Goal: Task Accomplishment & Management: Complete application form

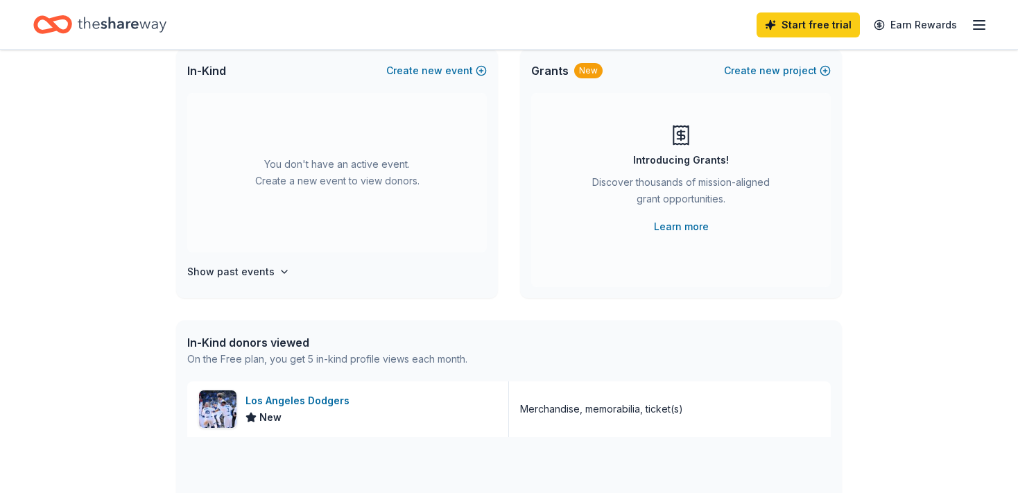
scroll to position [98, 0]
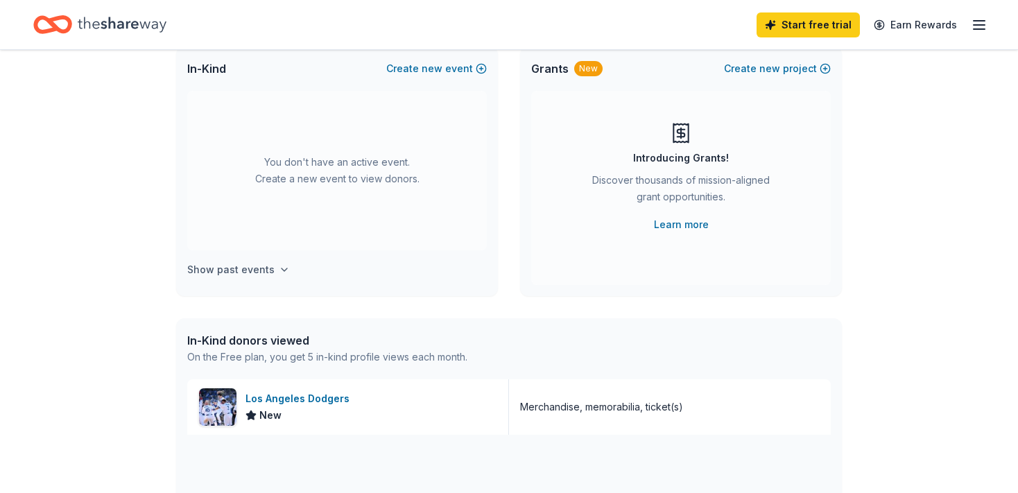
click at [266, 266] on h4 "Show past events" at bounding box center [230, 269] width 87 height 17
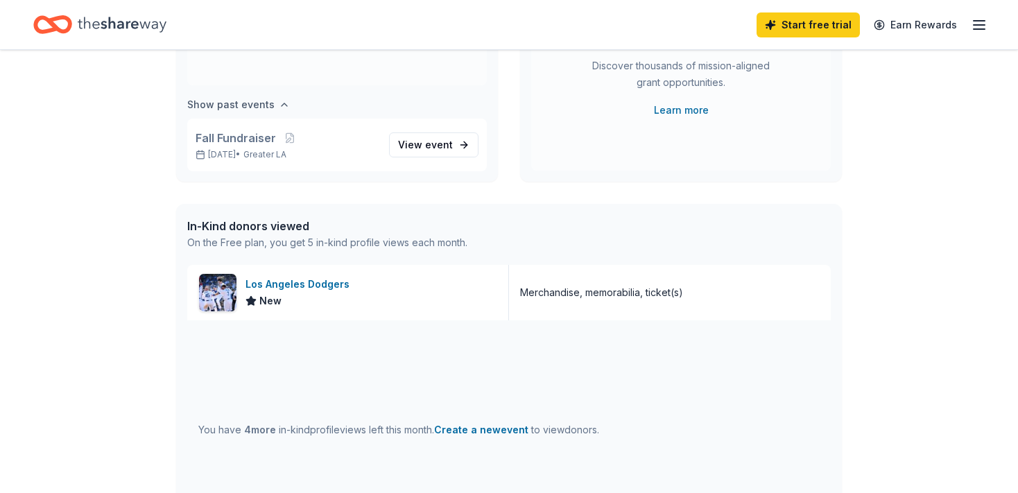
scroll to position [216, 0]
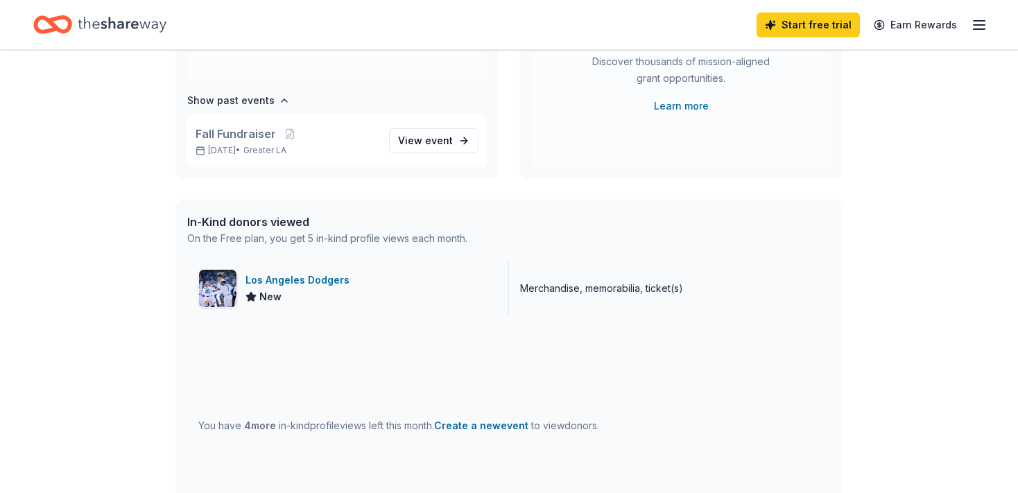
click at [293, 295] on div "New" at bounding box center [300, 296] width 110 height 17
click at [425, 146] on span "event" at bounding box center [439, 140] width 28 height 12
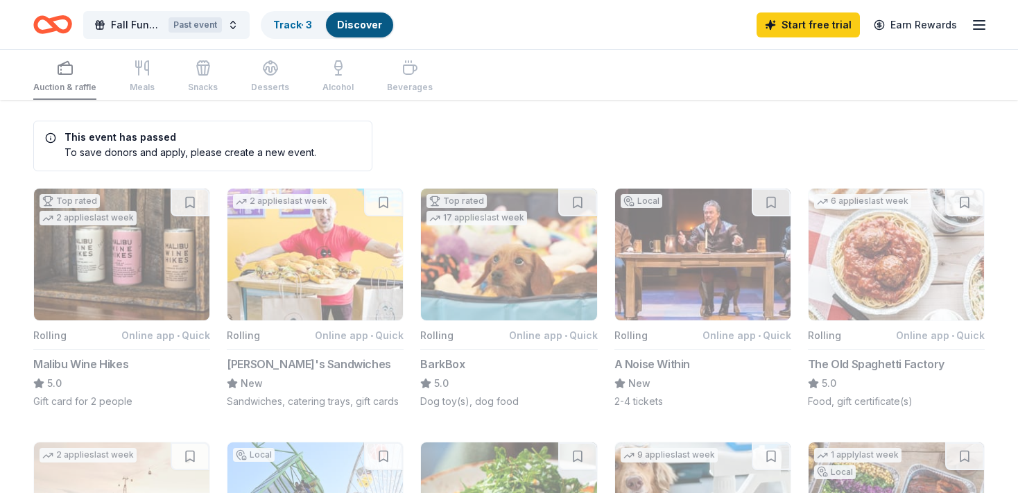
scroll to position [9, 0]
click at [121, 24] on span "Fall Fundraiser" at bounding box center [137, 25] width 52 height 17
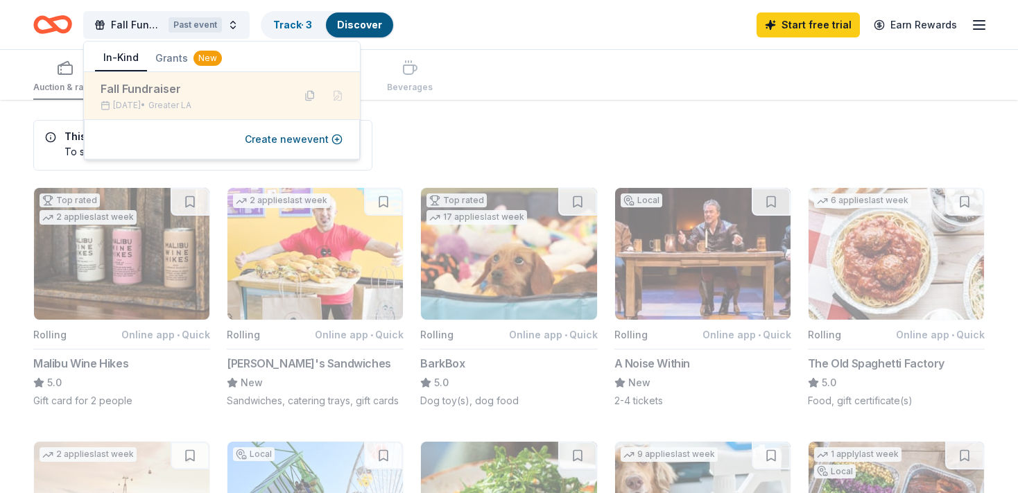
click at [131, 88] on div "Fall Fundraiser" at bounding box center [192, 88] width 182 height 17
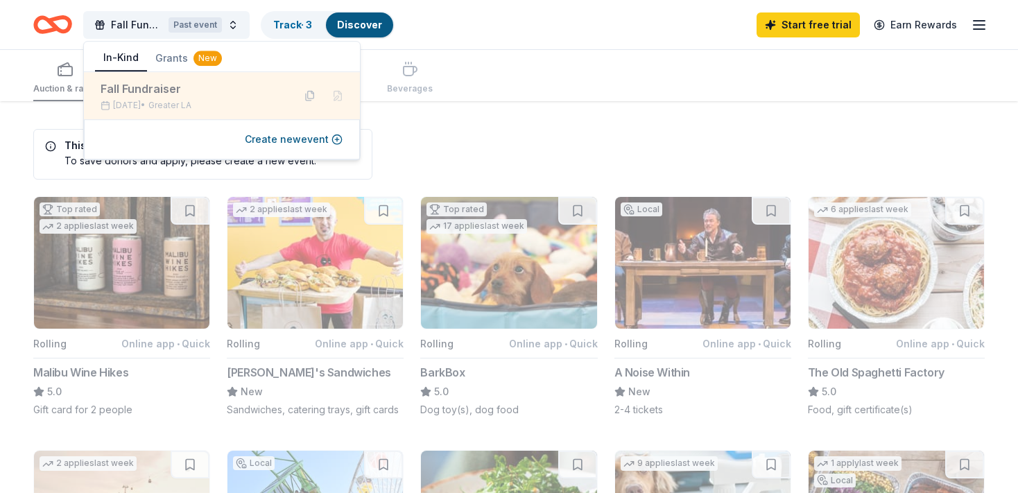
click at [141, 107] on div "Nov 22, 2024 • Greater LA" at bounding box center [192, 105] width 182 height 11
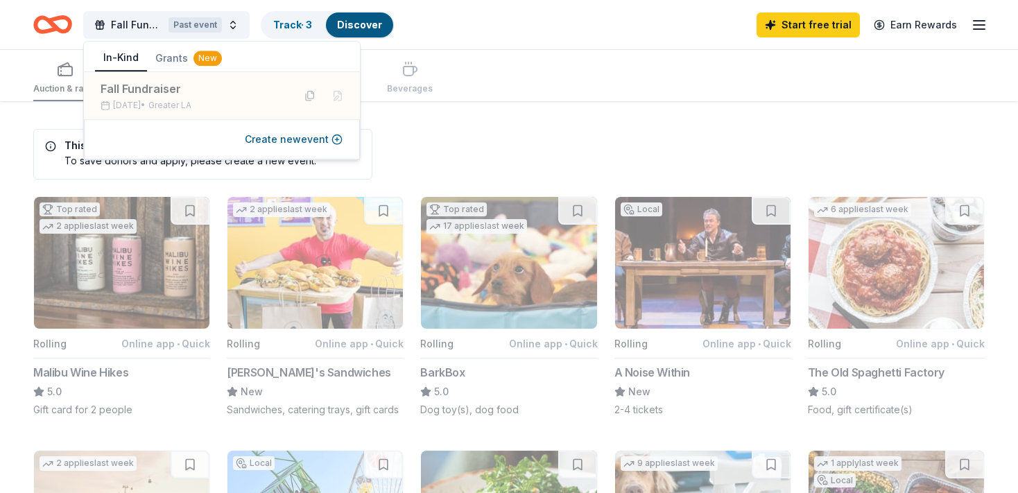
click at [442, 46] on div "Fall Fundraiser Past event Track · 3 Discover Start free trial Earn Rewards" at bounding box center [509, 24] width 1018 height 49
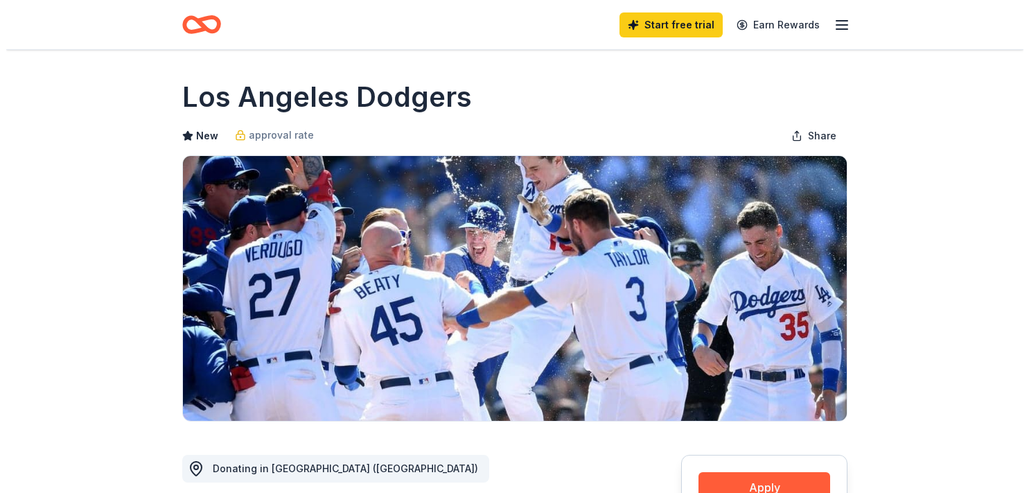
scroll to position [182, 0]
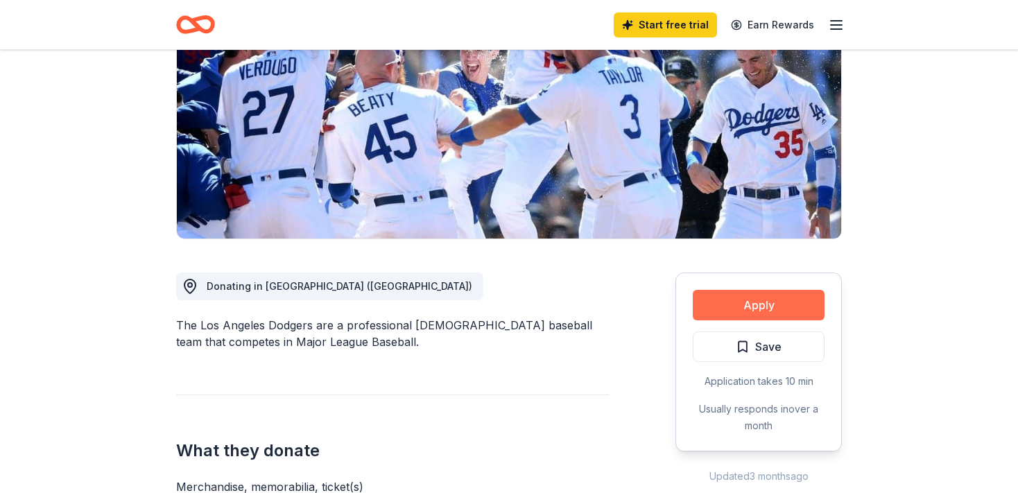
click at [753, 311] on button "Apply" at bounding box center [758, 305] width 132 height 30
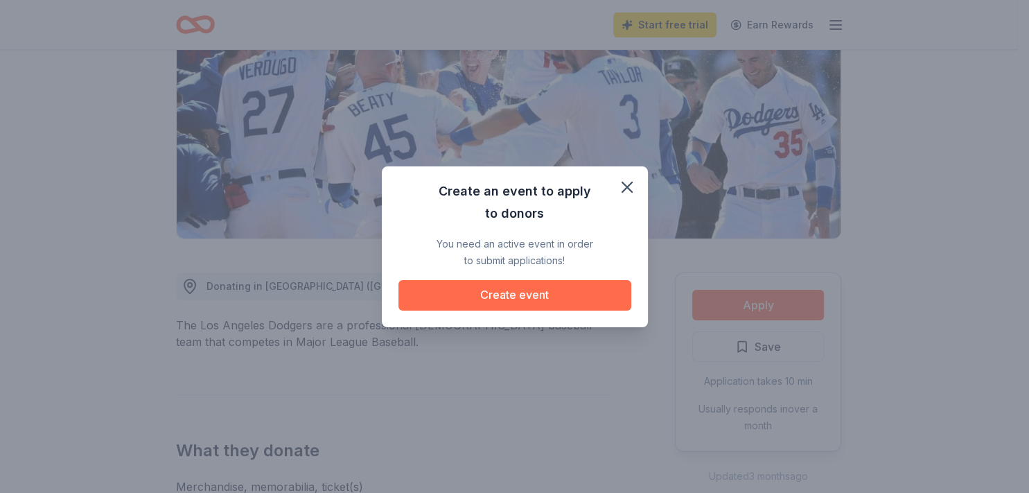
click at [537, 298] on button "Create event" at bounding box center [515, 295] width 233 height 30
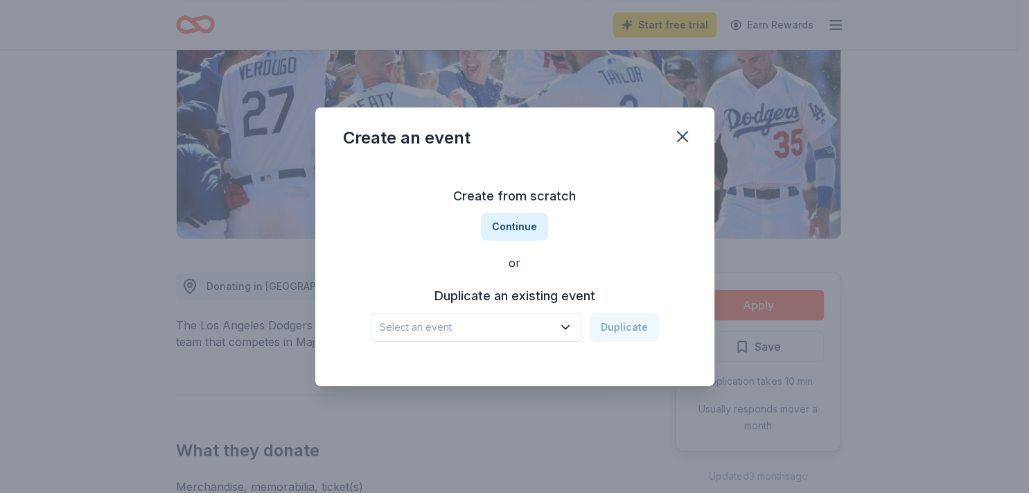
click at [556, 329] on button "Select an event" at bounding box center [476, 327] width 211 height 29
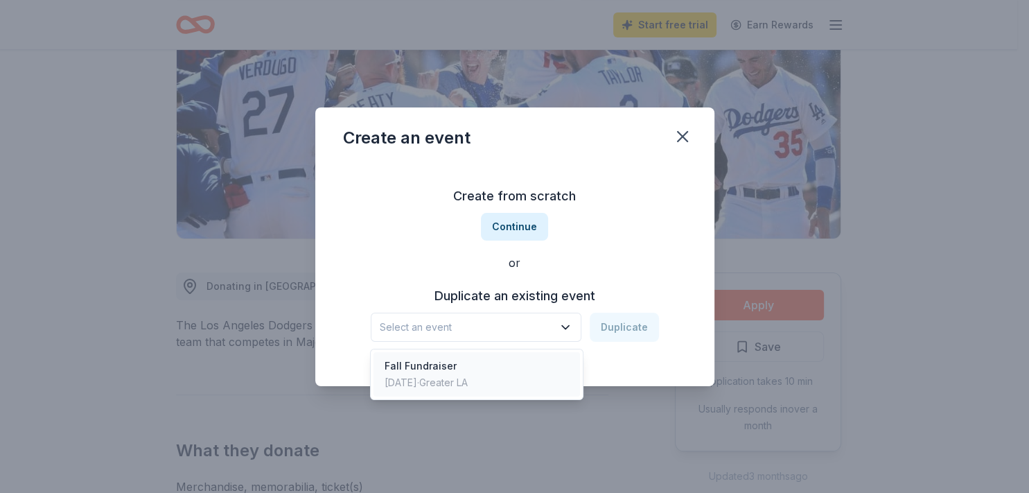
click at [468, 368] on div "Fall Fundraiser" at bounding box center [426, 366] width 83 height 17
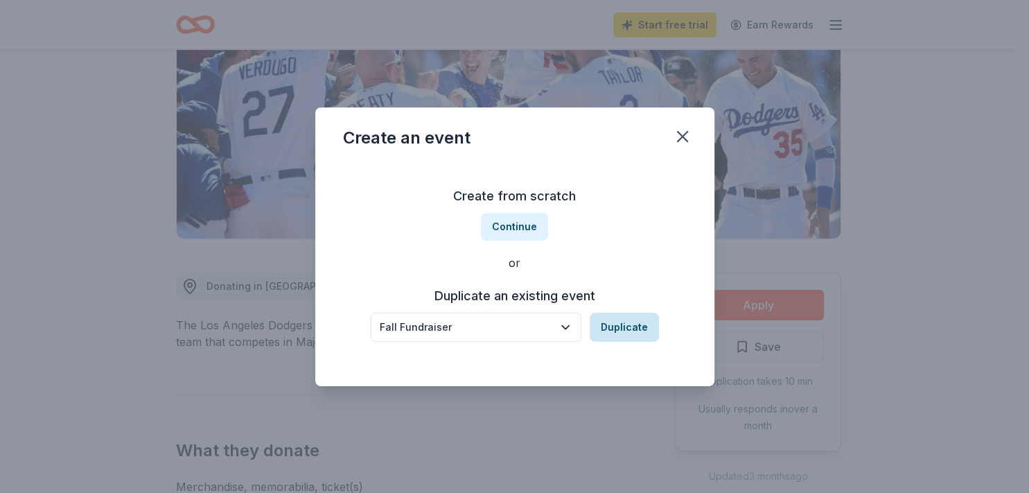
click at [631, 331] on button "Duplicate" at bounding box center [624, 327] width 69 height 29
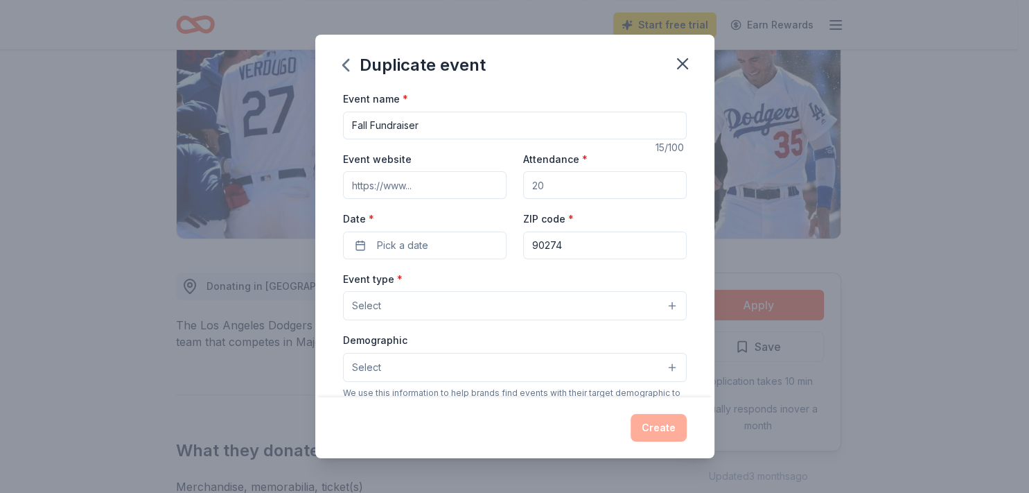
drag, startPoint x: 550, startPoint y: 182, endPoint x: 505, endPoint y: 181, distance: 45.8
click at [523, 180] on input "Attendance *" at bounding box center [605, 185] width 164 height 28
type input "100"
click at [453, 240] on button "Pick a date" at bounding box center [425, 246] width 164 height 28
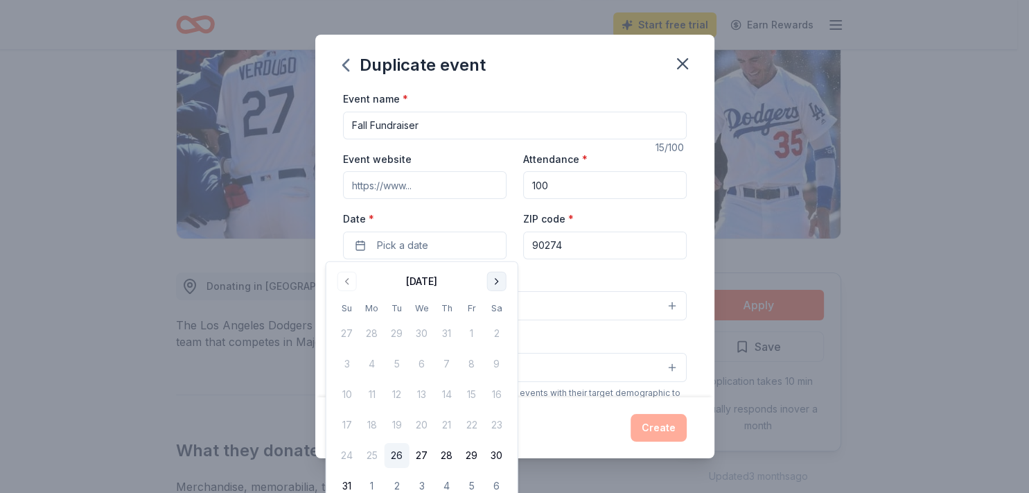
click at [498, 281] on button "Go to next month" at bounding box center [496, 281] width 19 height 19
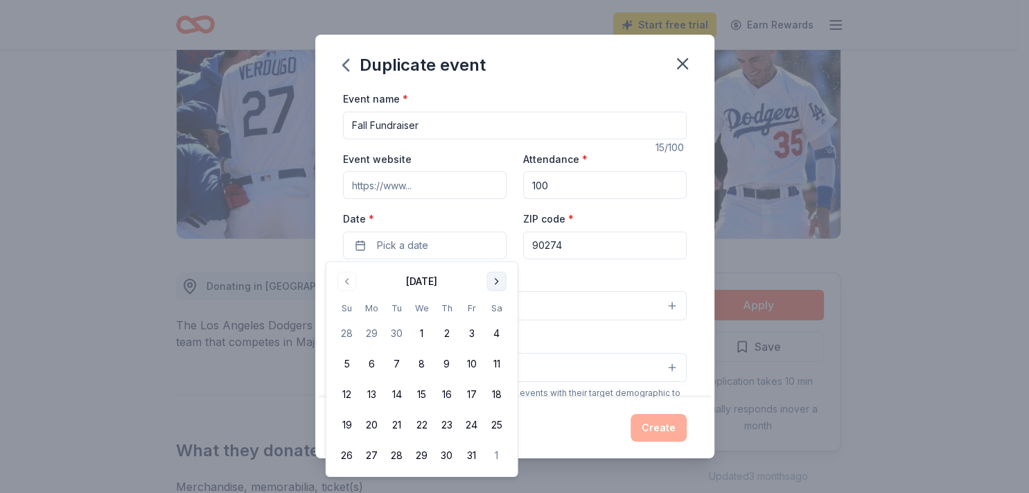
click at [498, 281] on button "Go to next month" at bounding box center [496, 281] width 19 height 19
click at [474, 423] on button "21" at bounding box center [472, 424] width 25 height 25
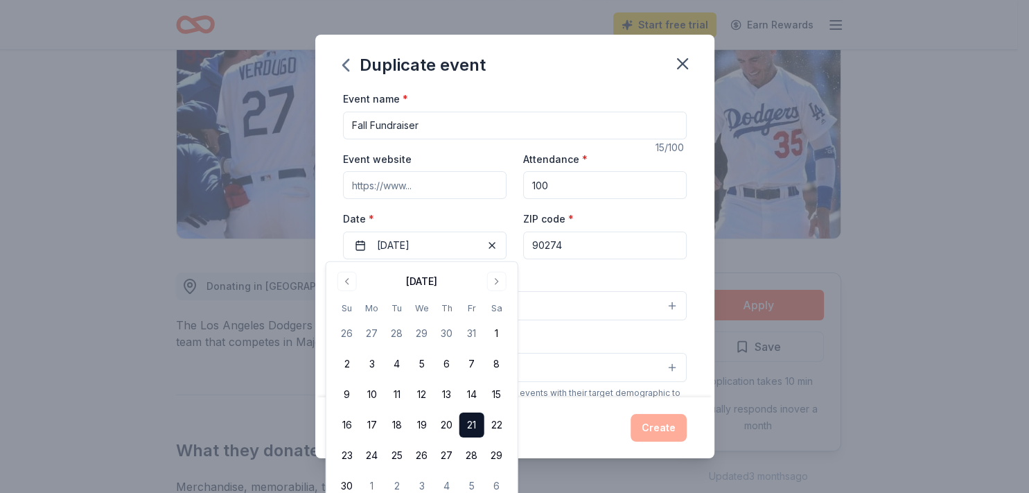
click at [584, 247] on input "90274" at bounding box center [605, 246] width 164 height 28
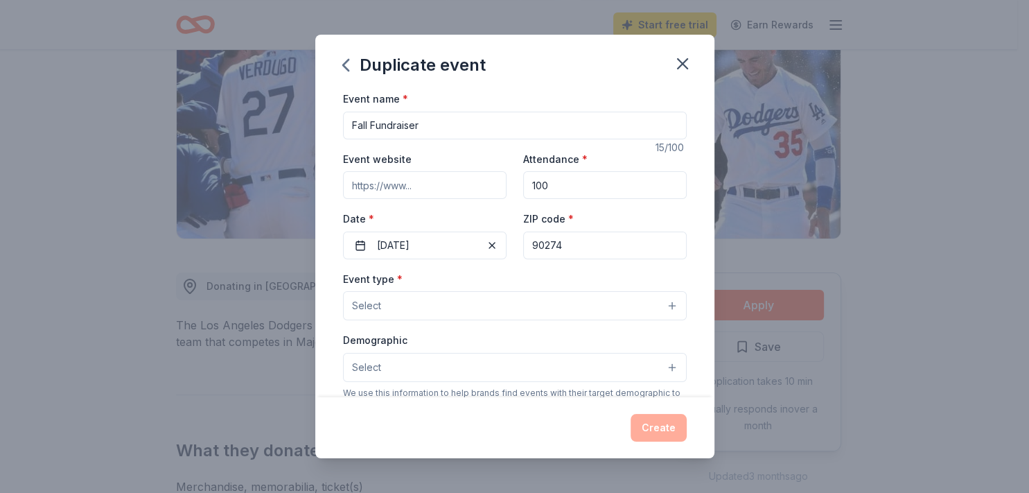
click at [541, 299] on button "Select" at bounding box center [515, 305] width 344 height 29
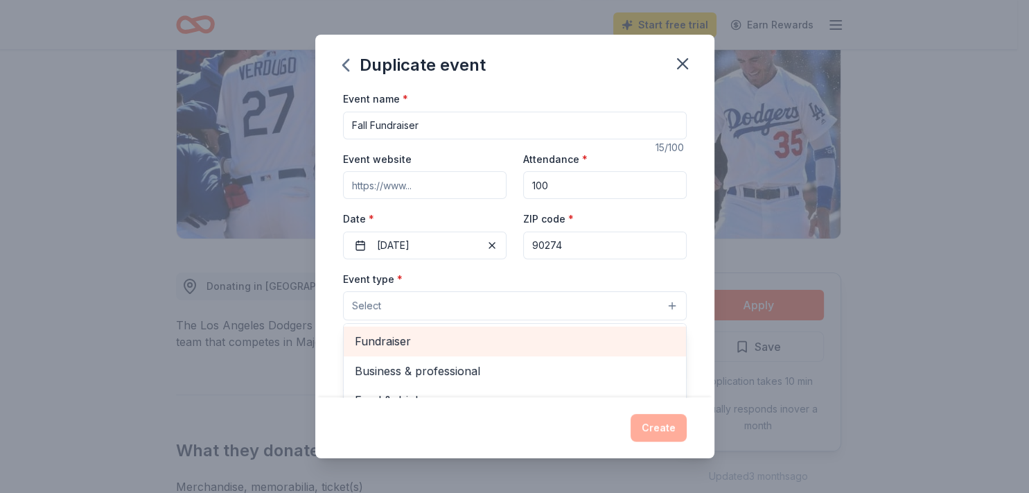
click at [494, 340] on span "Fundraiser" at bounding box center [515, 341] width 320 height 18
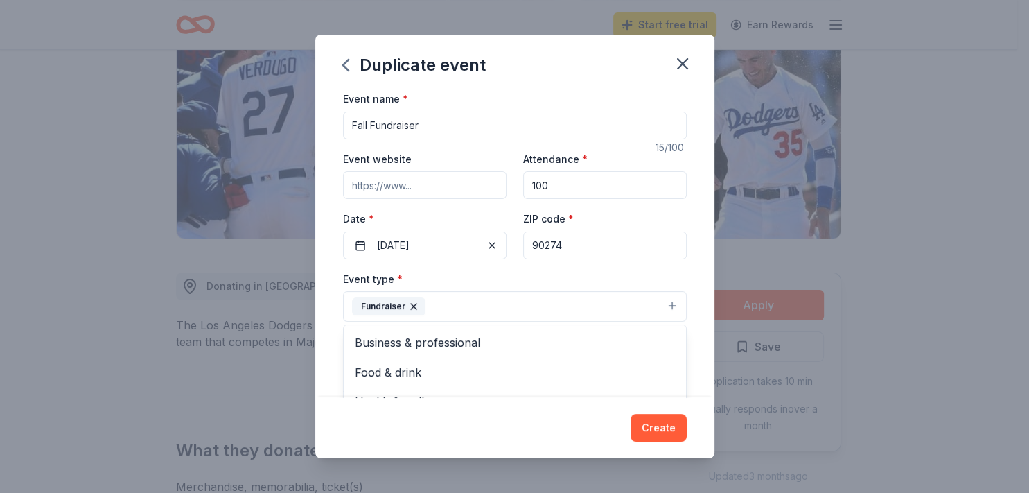
click at [331, 309] on div "Event name * Fall Fundraiser 15 /100 Event website Attendance * 100 Date * 11/2…" at bounding box center [514, 243] width 399 height 307
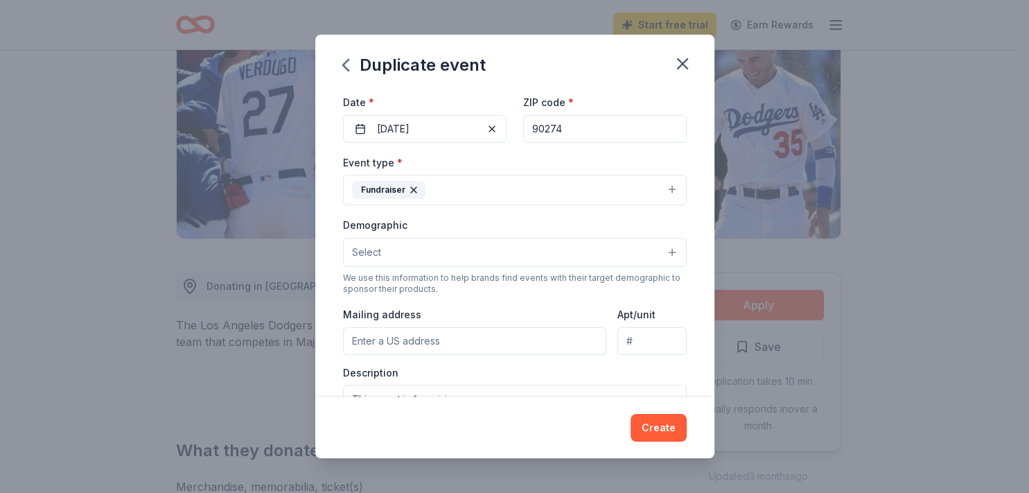
scroll to position [116, 0]
click at [427, 253] on button "Select" at bounding box center [515, 252] width 344 height 29
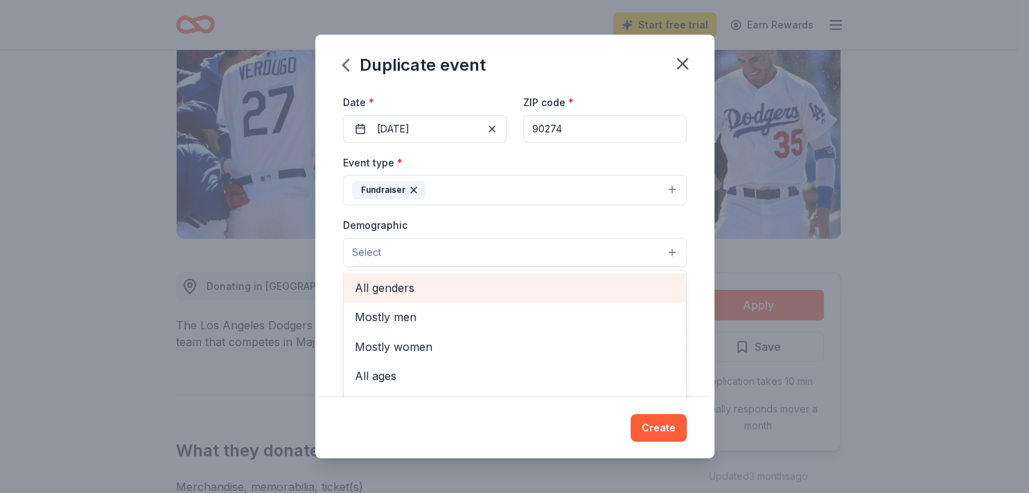
click at [424, 290] on span "All genders" at bounding box center [515, 288] width 320 height 18
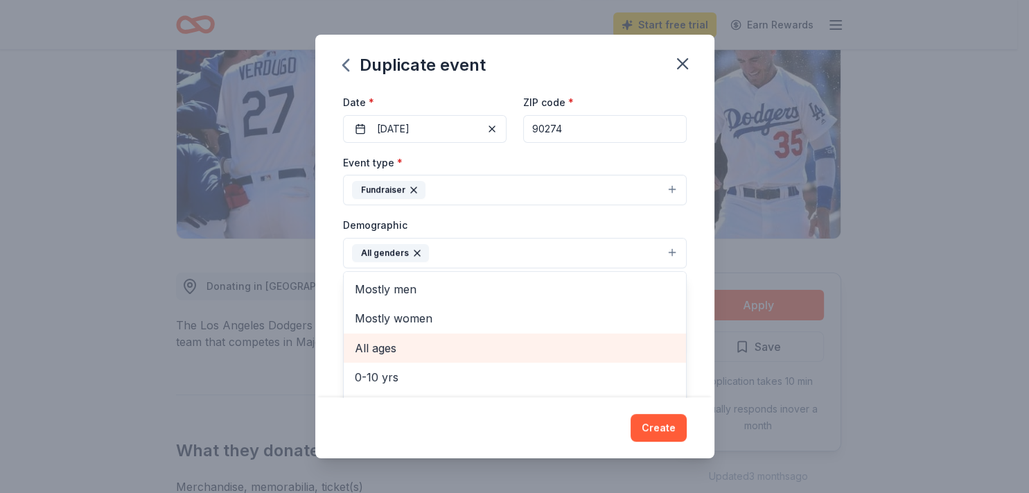
click at [410, 348] on span "All ages" at bounding box center [515, 348] width 320 height 18
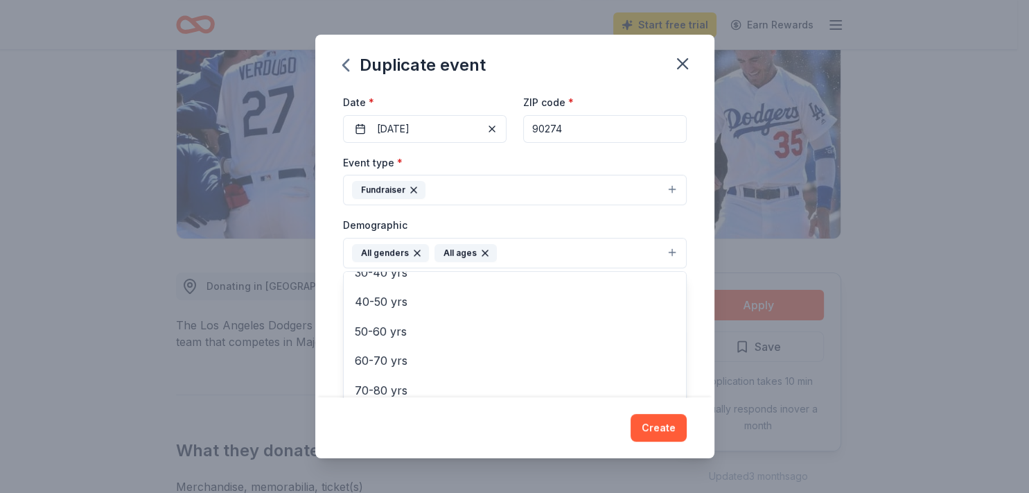
click at [332, 319] on div "Event name * Fall Fundraiser 15 /100 Event website Attendance * 100 Date * 11/2…" at bounding box center [514, 243] width 399 height 307
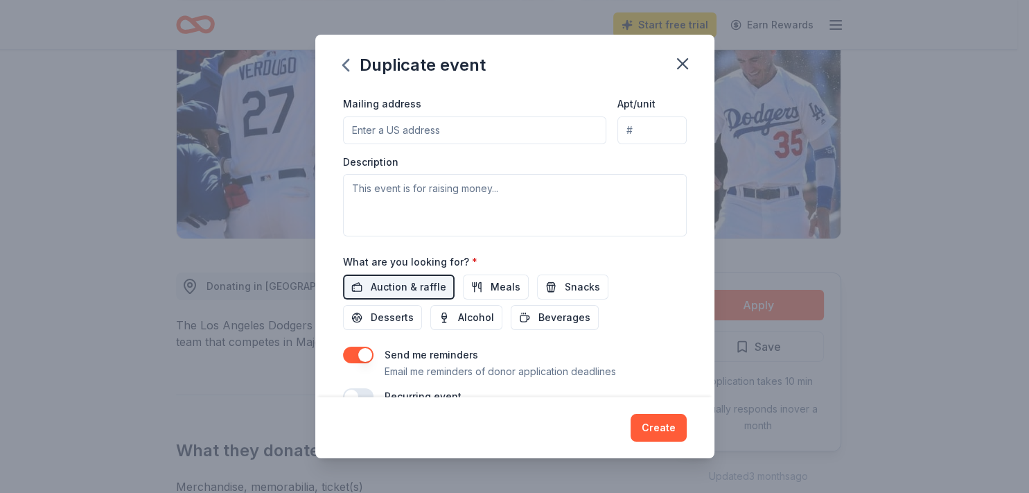
scroll to position [331, 0]
click at [487, 322] on button "Alcohol" at bounding box center [466, 315] width 72 height 25
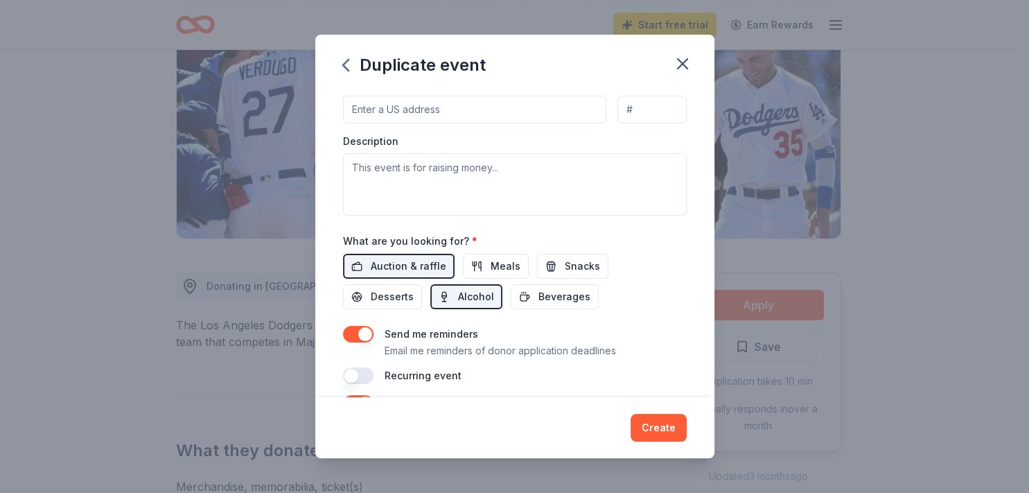
scroll to position [350, 0]
click at [471, 300] on button "Alcohol" at bounding box center [466, 296] width 72 height 25
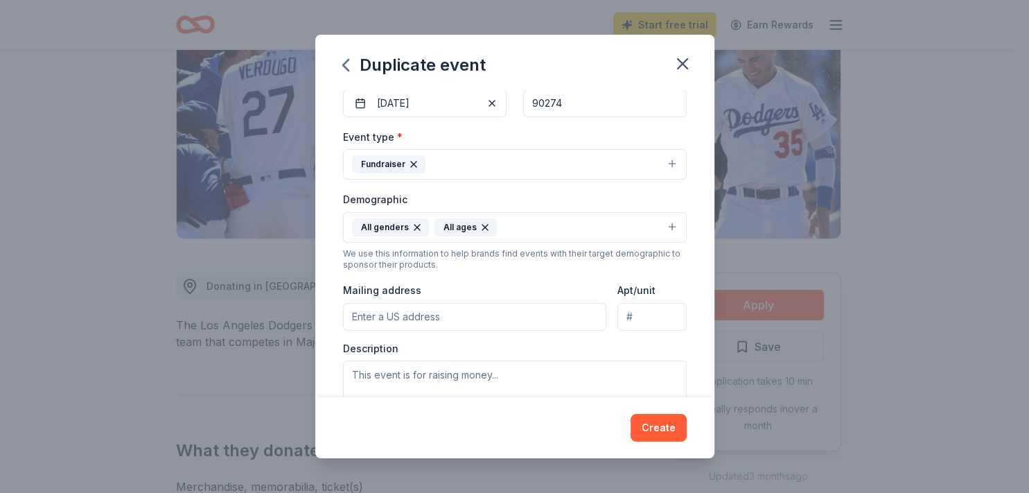
scroll to position [141, 0]
click at [438, 370] on textarea at bounding box center [515, 392] width 344 height 62
paste textarea "The fall fundraiser is 1 of 2 fundraiser events the Palos Verdes Ballet Associa…"
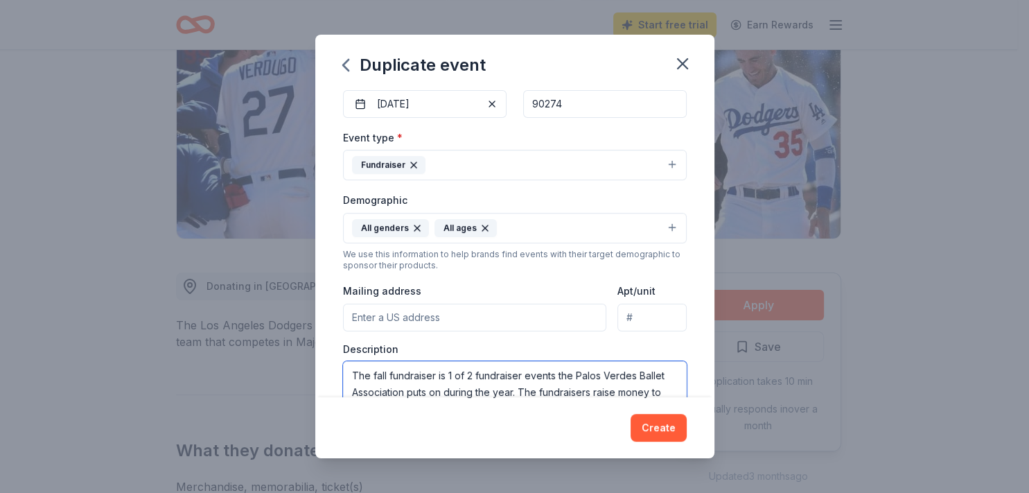
scroll to position [164, 0]
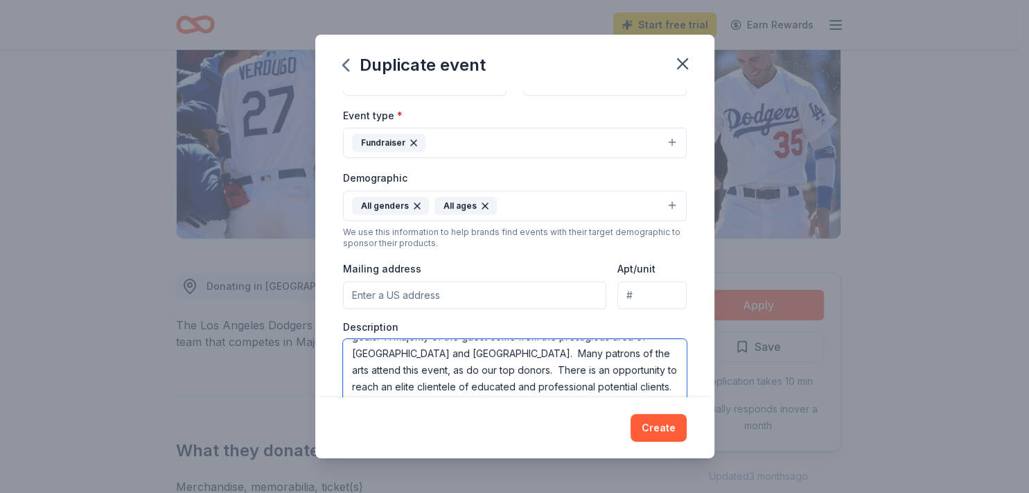
type textarea "The fall fundraiser is 1 of 2 fundraiser events the Palos Verdes Ballet Associa…"
click at [428, 293] on input "Mailing address" at bounding box center [475, 295] width 264 height 28
type input "26 Peninsula Center, Rolling Hills Estates, CA, 90274"
click at [629, 299] on input "Apt/unit" at bounding box center [652, 295] width 69 height 28
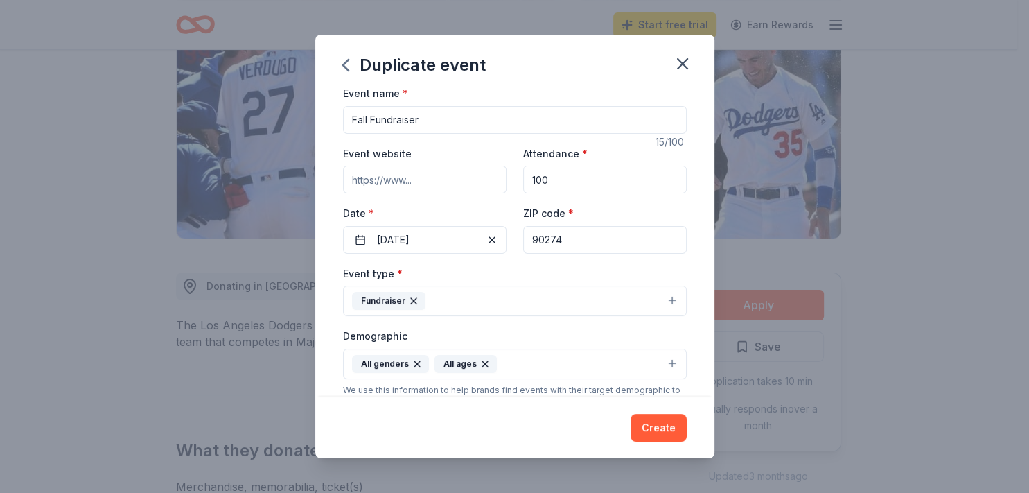
scroll to position [0, 0]
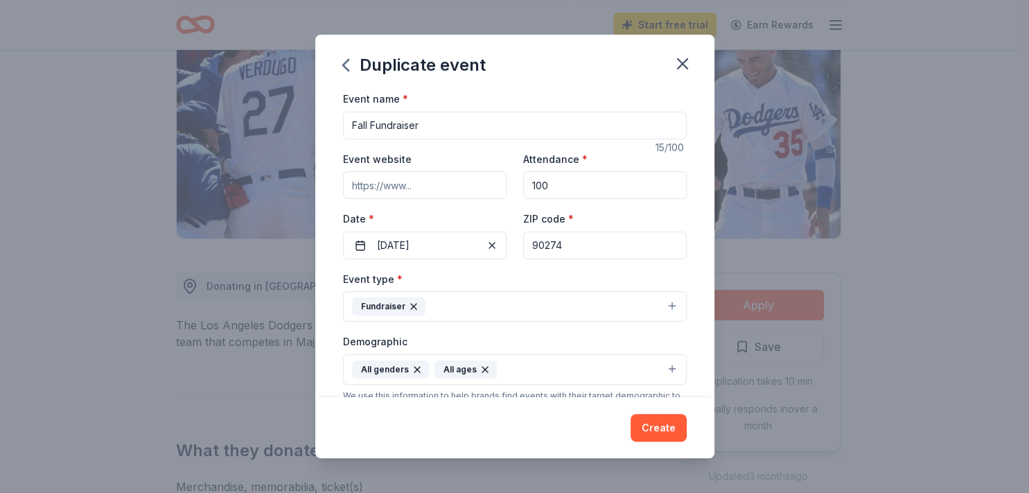
type input "A"
click at [451, 189] on input "Event website" at bounding box center [425, 185] width 164 height 28
type input "www.palosverdesballet.org"
click at [656, 423] on button "Create" at bounding box center [659, 428] width 56 height 28
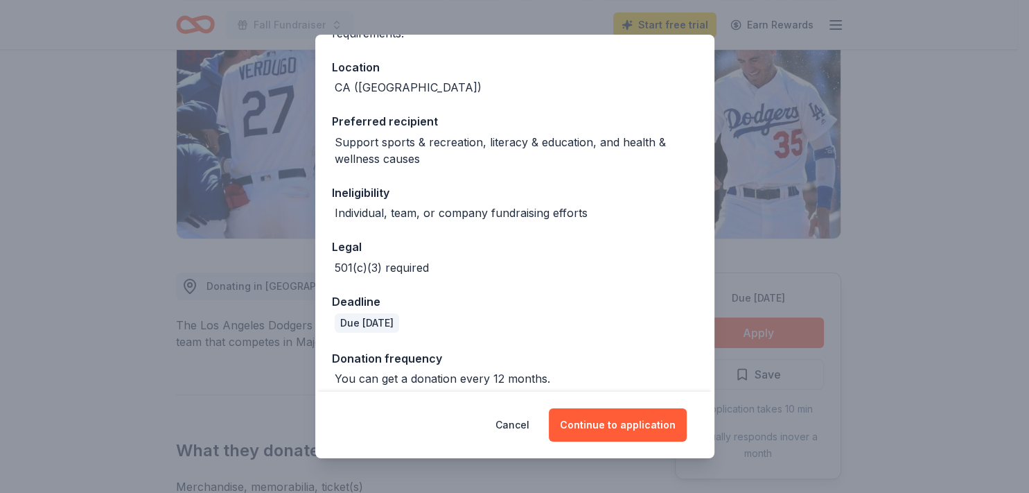
scroll to position [155, 0]
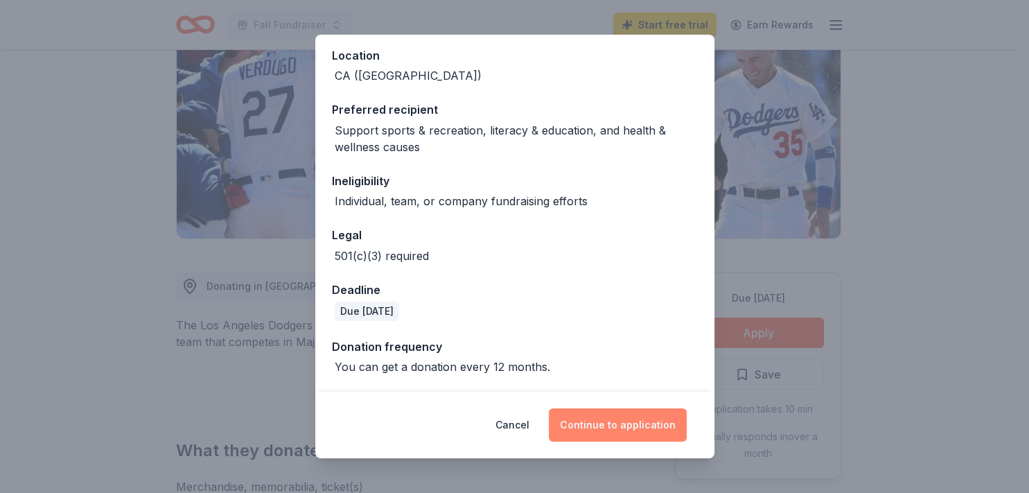
click at [617, 430] on button "Continue to application" at bounding box center [618, 424] width 138 height 33
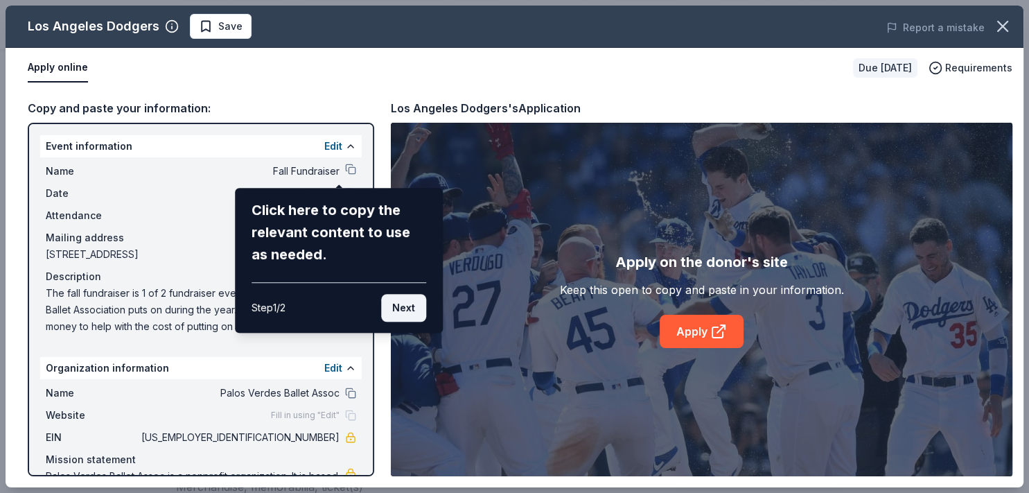
click at [399, 310] on button "Next" at bounding box center [403, 308] width 45 height 28
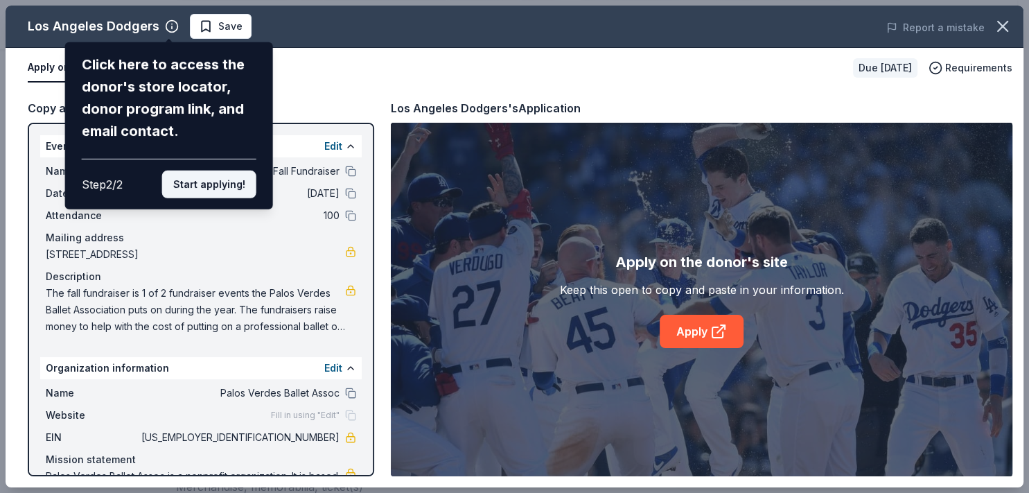
click at [208, 171] on button "Start applying!" at bounding box center [209, 185] width 94 height 28
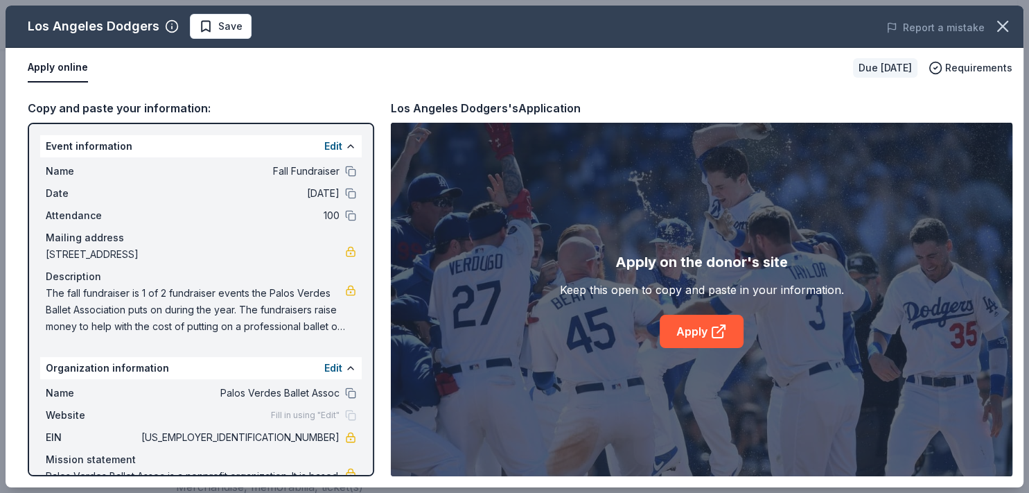
scroll to position [42, 0]
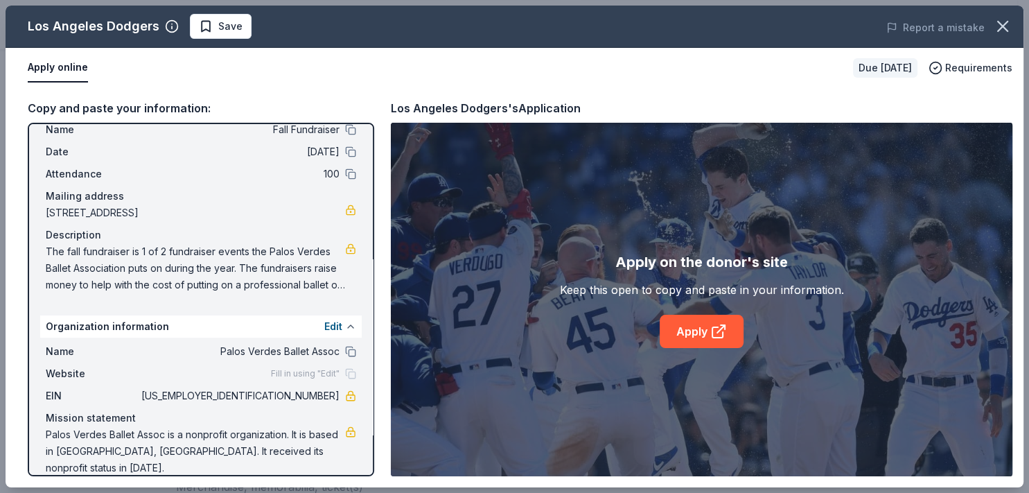
click at [345, 321] on button at bounding box center [350, 326] width 11 height 11
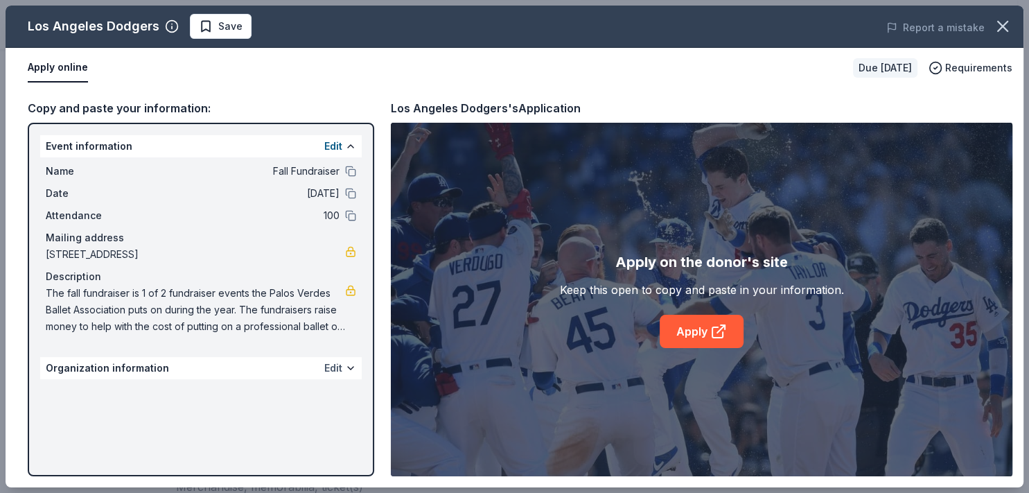
click at [335, 367] on button "Edit" at bounding box center [333, 368] width 18 height 17
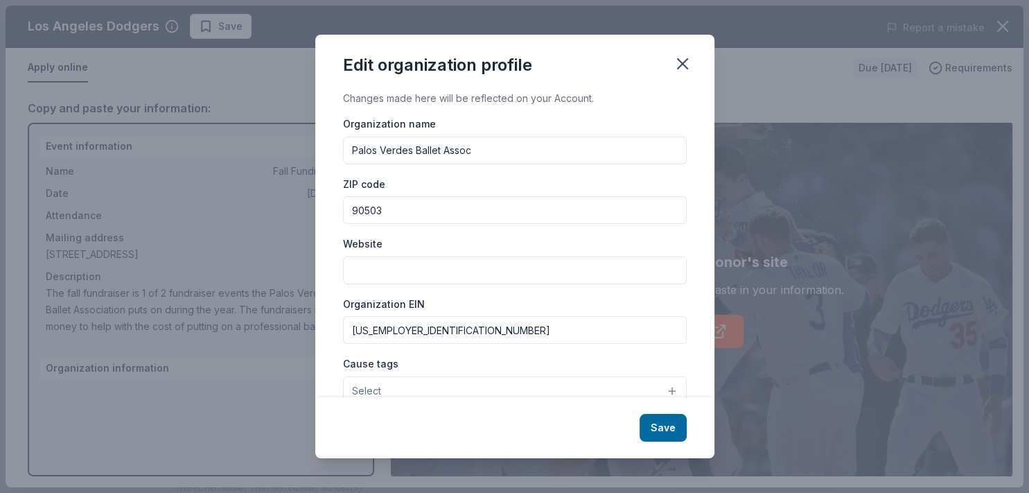
click at [451, 270] on input "Website" at bounding box center [515, 270] width 344 height 28
click at [367, 268] on input "555.palosverdesballet.org" at bounding box center [515, 270] width 344 height 28
type input "www.palosverdesballet.org"
drag, startPoint x: 389, startPoint y: 206, endPoint x: 356, endPoint y: 207, distance: 32.6
click at [356, 207] on input "90503" at bounding box center [515, 210] width 344 height 28
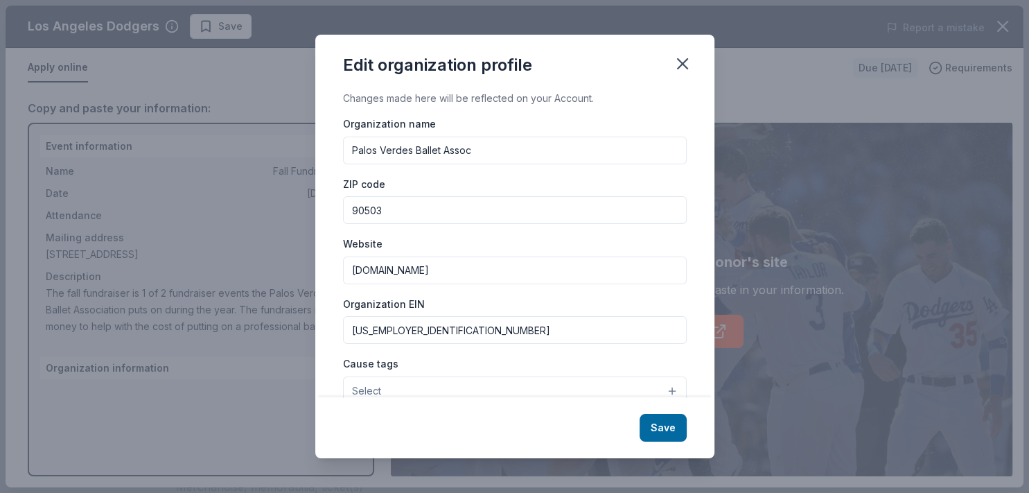
click at [356, 207] on input "90503" at bounding box center [515, 210] width 344 height 28
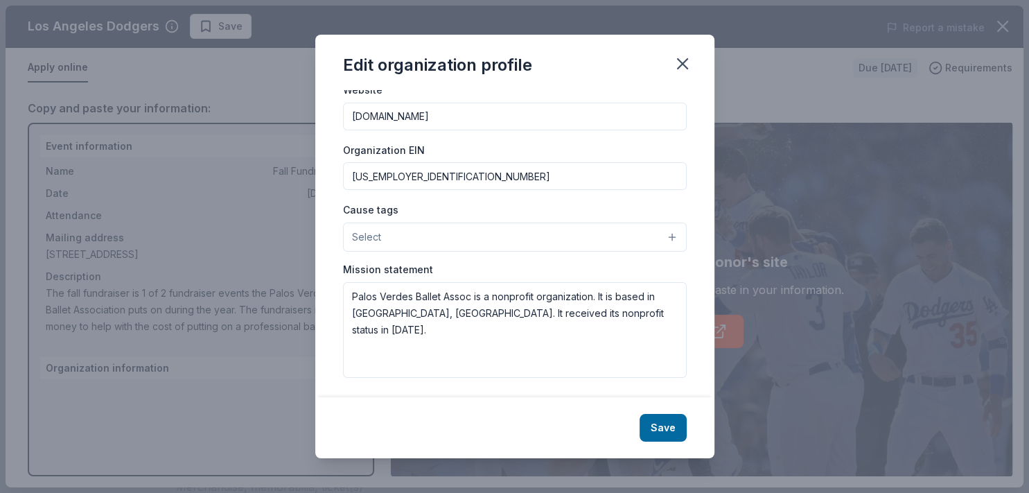
type input "90274"
drag, startPoint x: 596, startPoint y: 307, endPoint x: 322, endPoint y: 286, distance: 275.3
click at [343, 286] on textarea "Palos Verdes Ballet Assoc is a nonprofit organization. It is based in Torrance,…" at bounding box center [515, 330] width 344 height 96
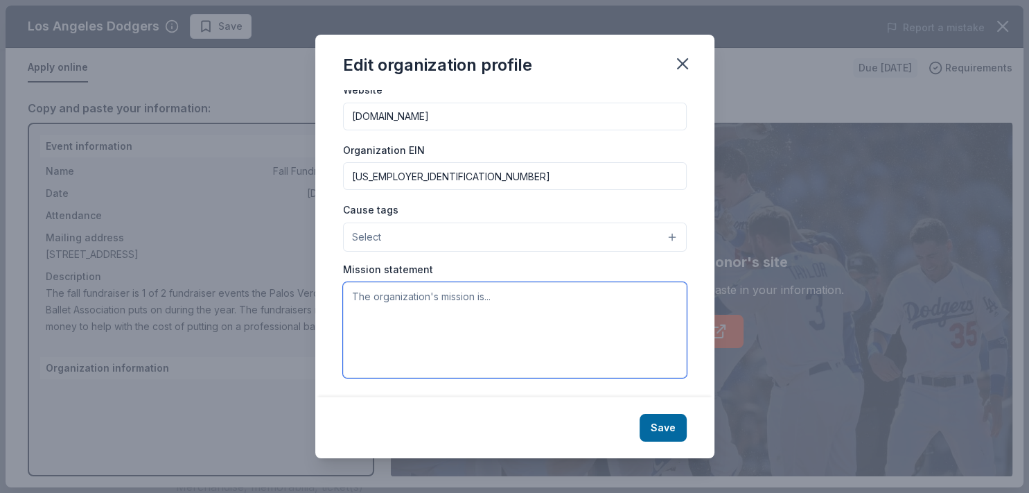
paste textarea "The mission of the Palos Verdes Ballet Association is to inspire and educate th…"
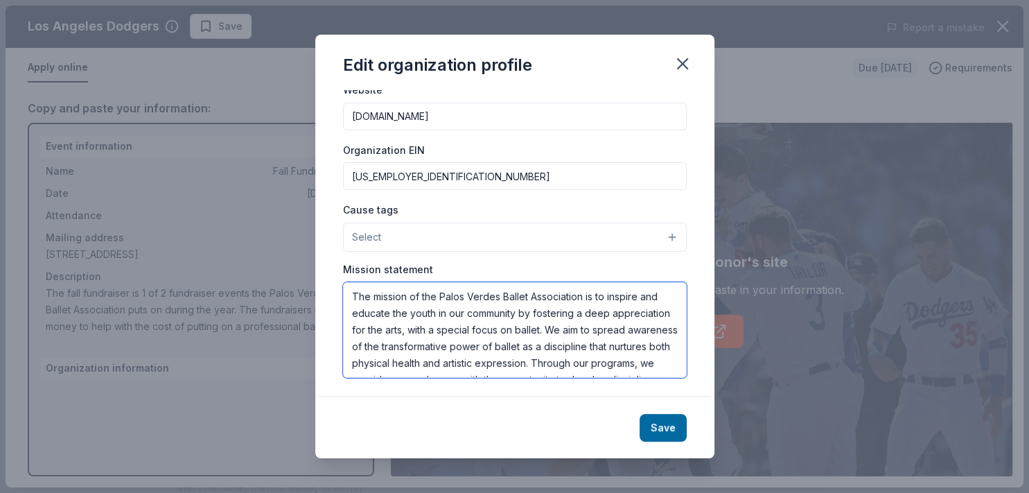
scroll to position [75, 0]
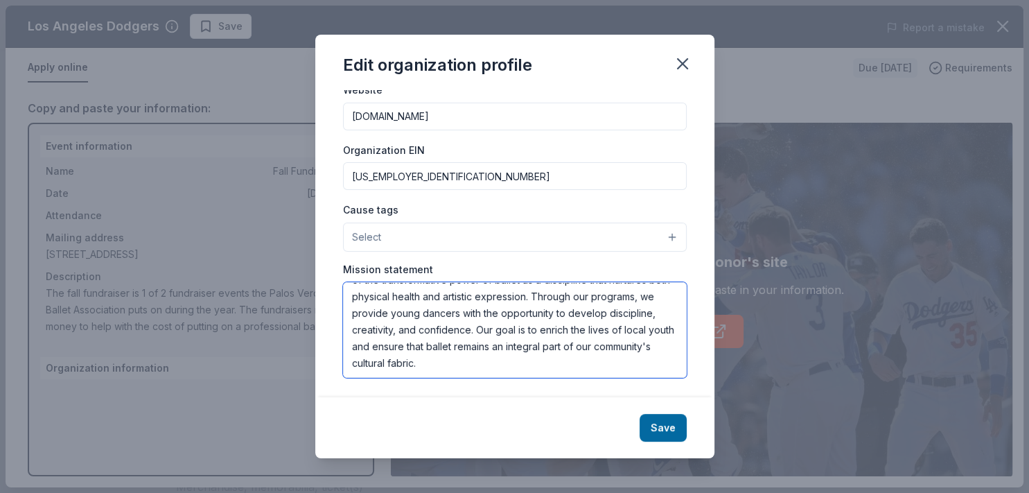
type textarea "The mission of the Palos Verdes Ballet Association is to inspire and educate th…"
click at [494, 232] on button "Select" at bounding box center [515, 237] width 344 height 29
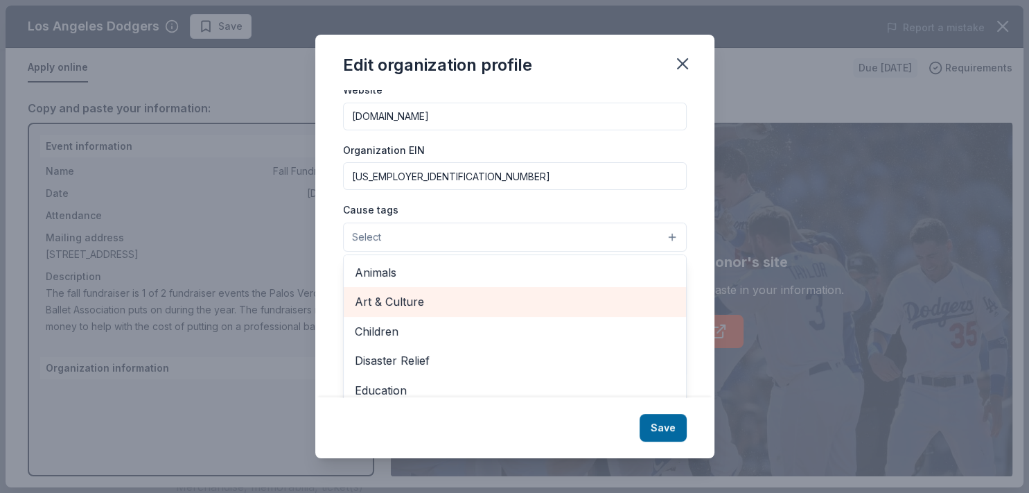
click at [455, 307] on span "Art & Culture" at bounding box center [515, 302] width 320 height 18
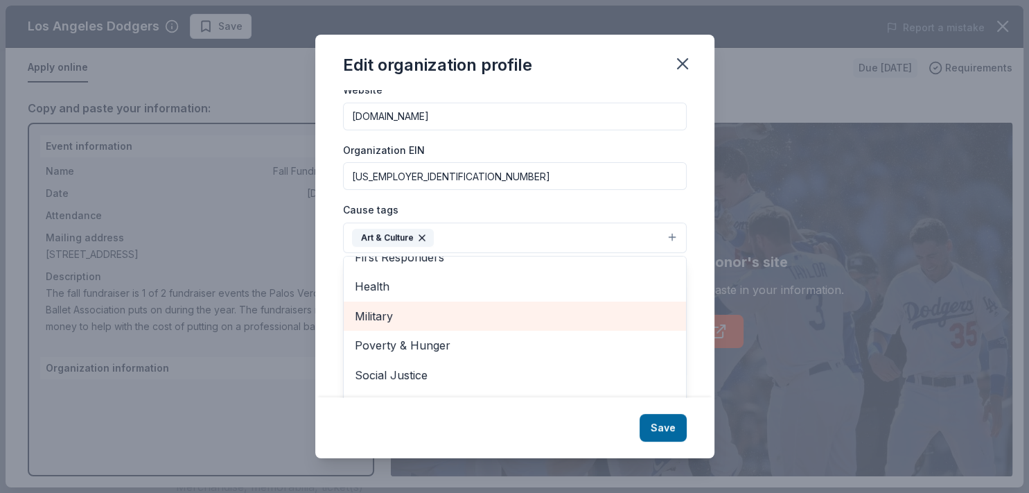
scroll to position [177, 0]
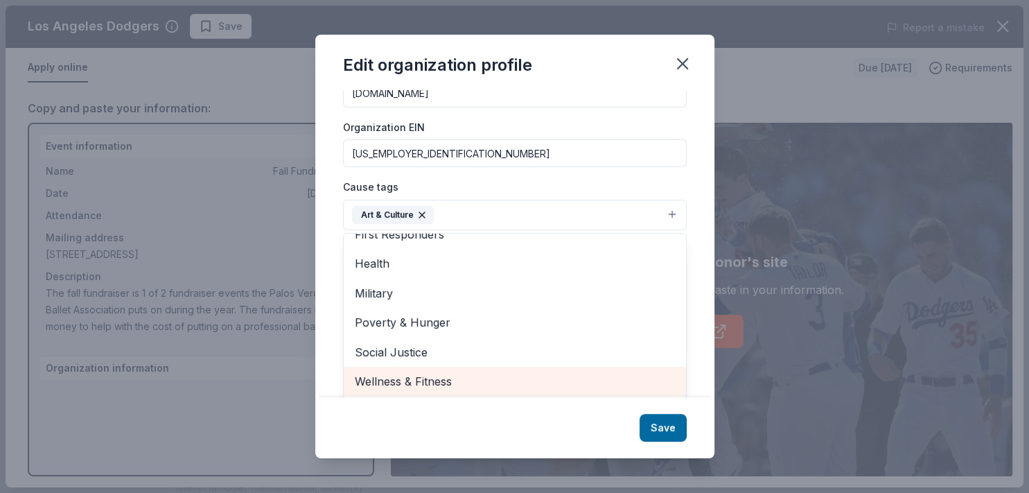
click at [420, 385] on span "Wellness & Fitness" at bounding box center [515, 381] width 320 height 18
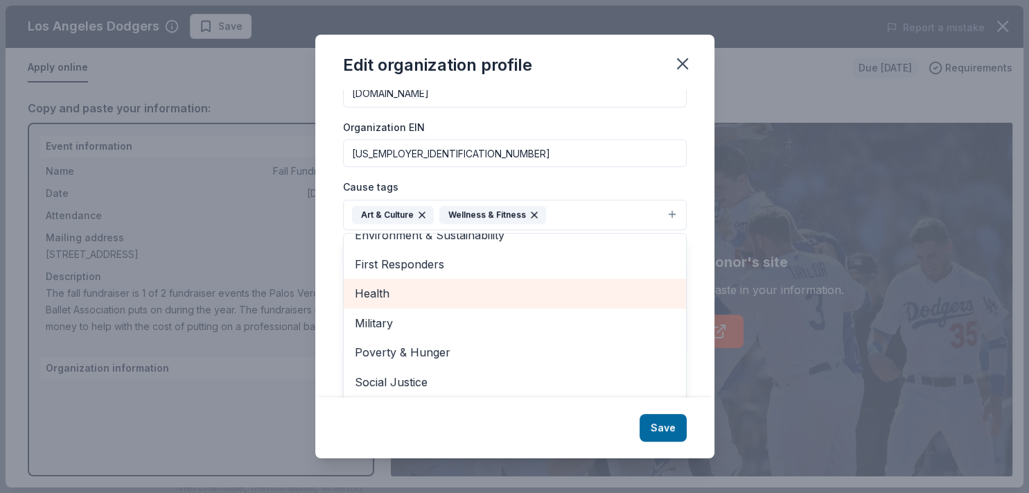
scroll to position [0, 0]
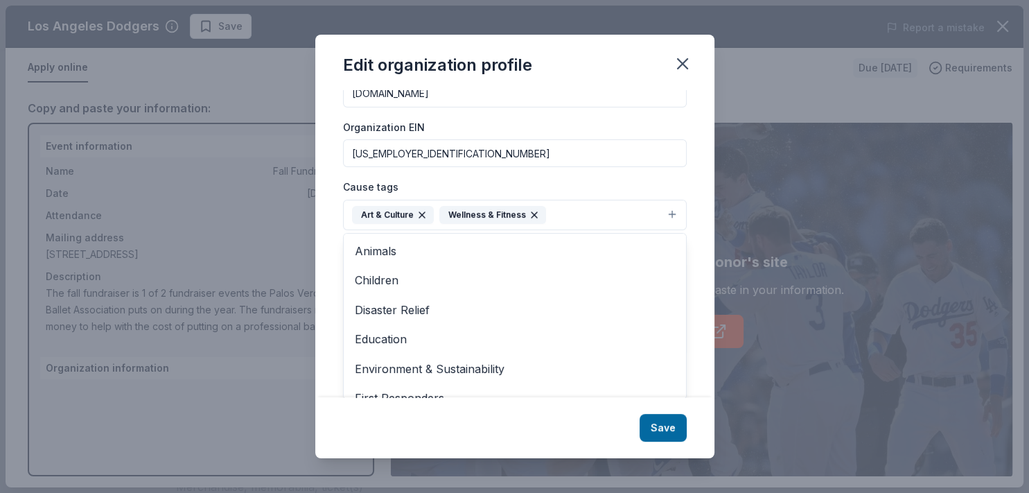
click at [675, 427] on div "Edit organization profile Changes made here will be reflected on your Account. …" at bounding box center [514, 247] width 399 height 424
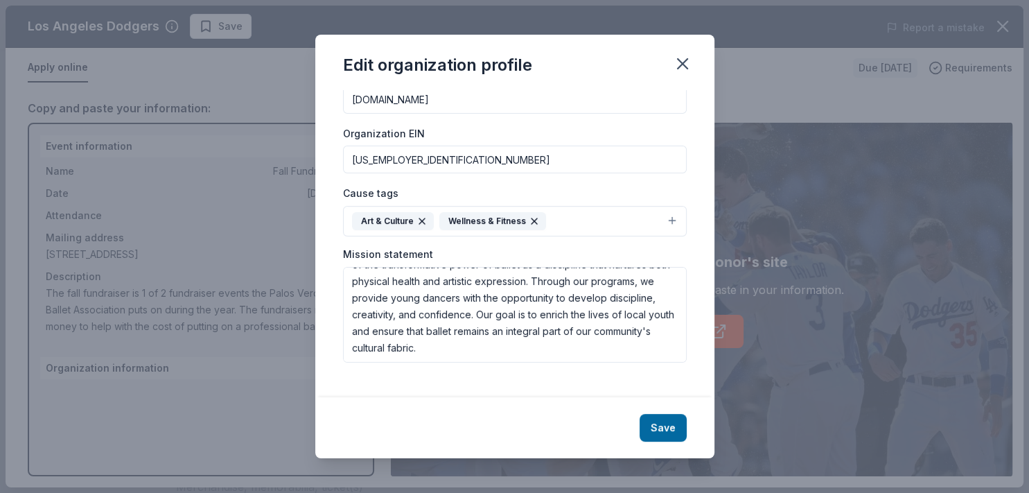
scroll to position [155, 0]
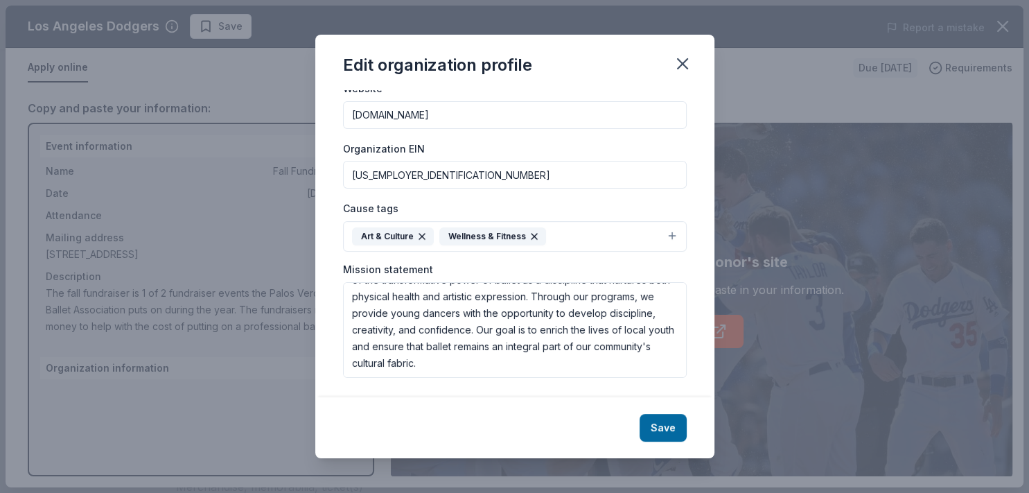
click at [675, 427] on button "Save" at bounding box center [663, 428] width 47 height 28
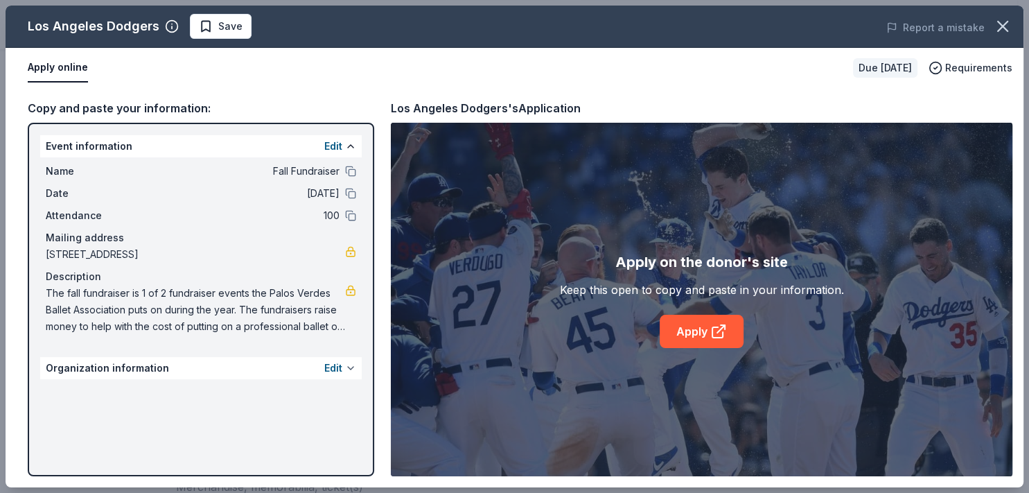
click at [356, 367] on button at bounding box center [350, 368] width 11 height 11
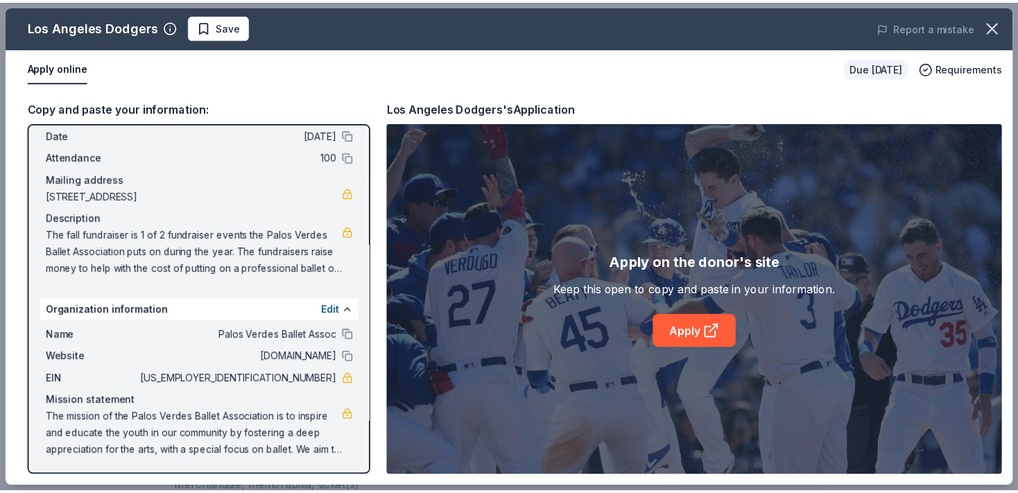
scroll to position [0, 0]
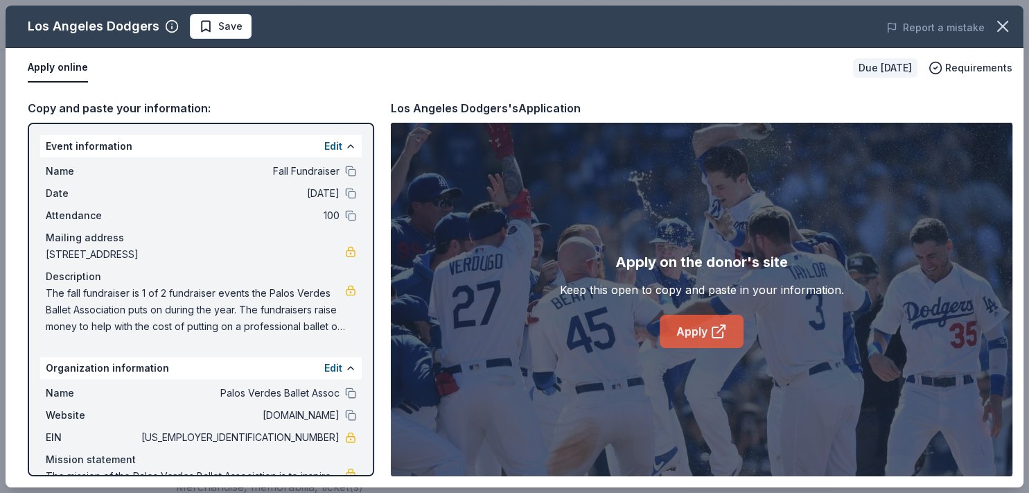
click at [701, 320] on link "Apply" at bounding box center [702, 331] width 84 height 33
click at [1002, 24] on icon "button" at bounding box center [1002, 26] width 19 height 19
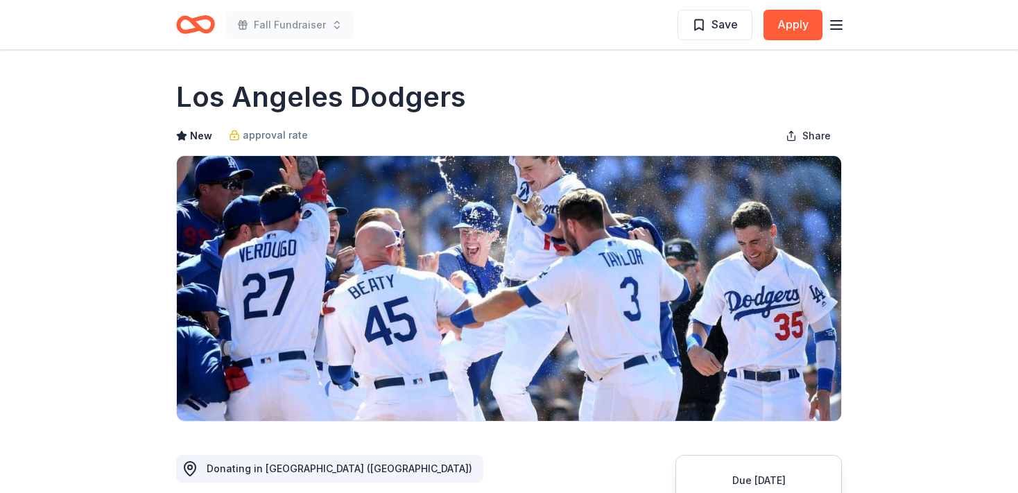
click at [209, 24] on icon "Home" at bounding box center [195, 24] width 39 height 33
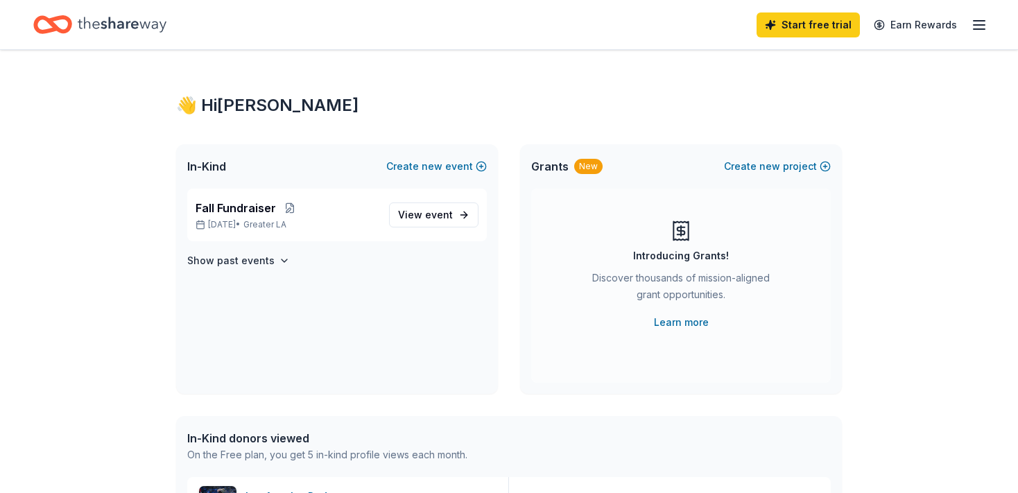
click at [975, 26] on icon "button" at bounding box center [978, 25] width 17 height 17
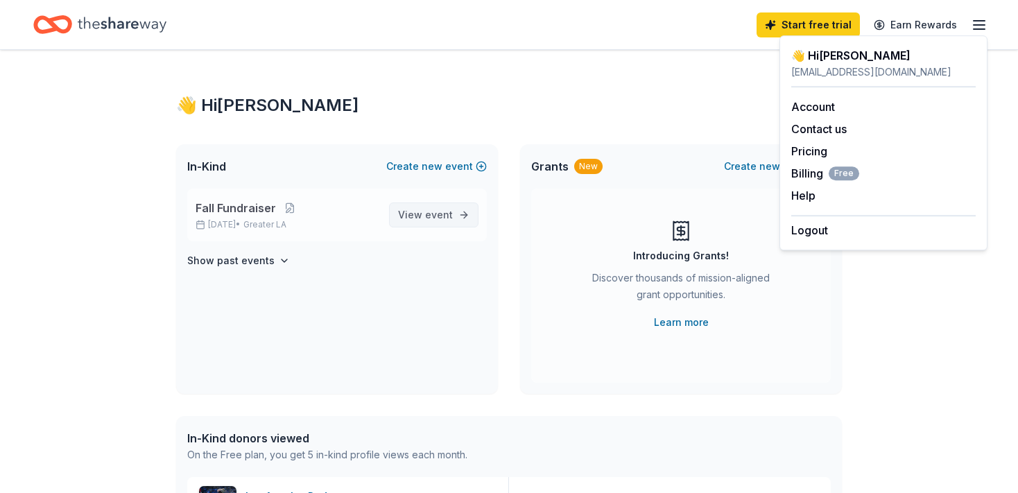
click at [421, 213] on span "View event" at bounding box center [425, 215] width 55 height 17
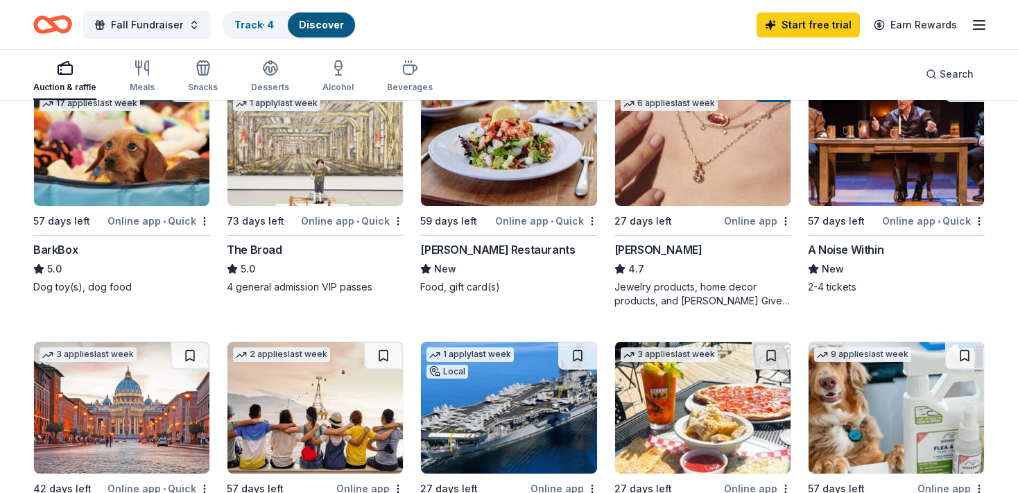
scroll to position [439, 0]
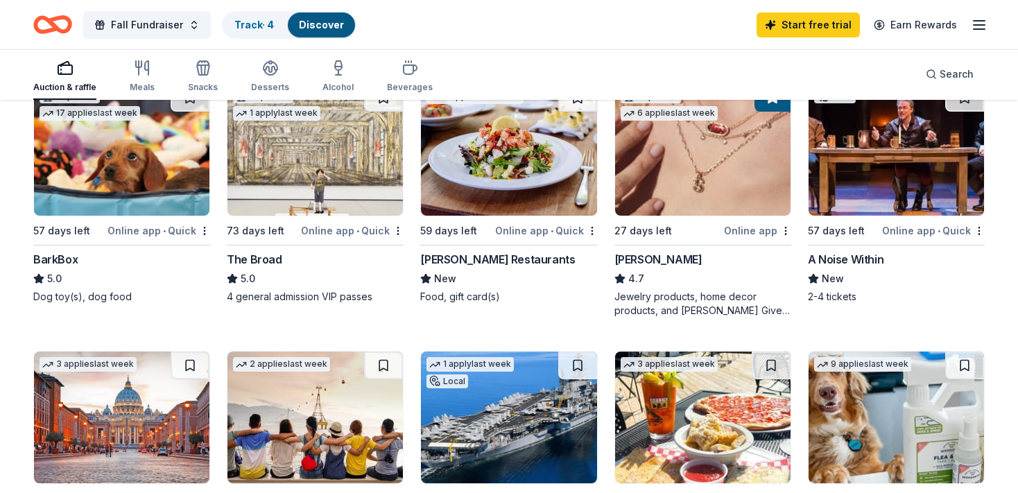
click at [294, 241] on div "Top rated 1 apply last week 73 days left Online app • Quick The Broad 5.0 4 gen…" at bounding box center [315, 193] width 177 height 220
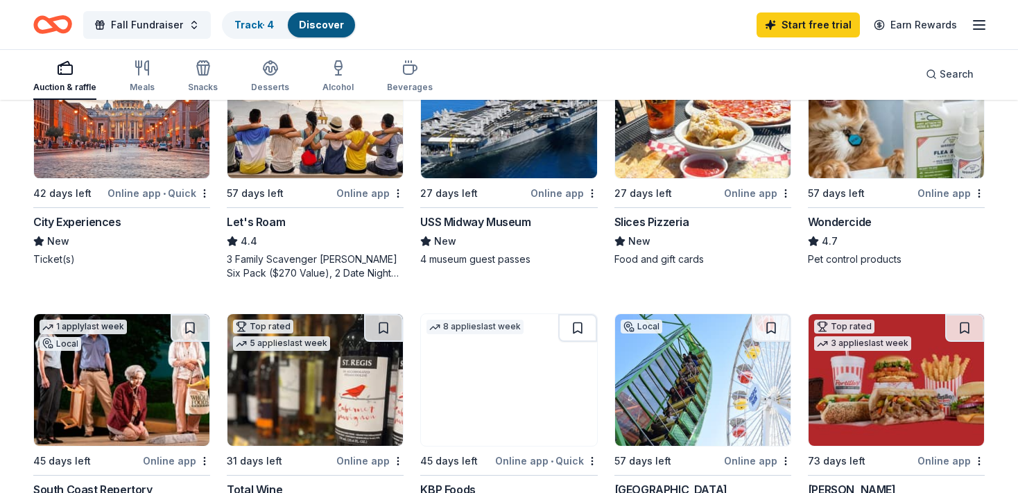
scroll to position [743, 0]
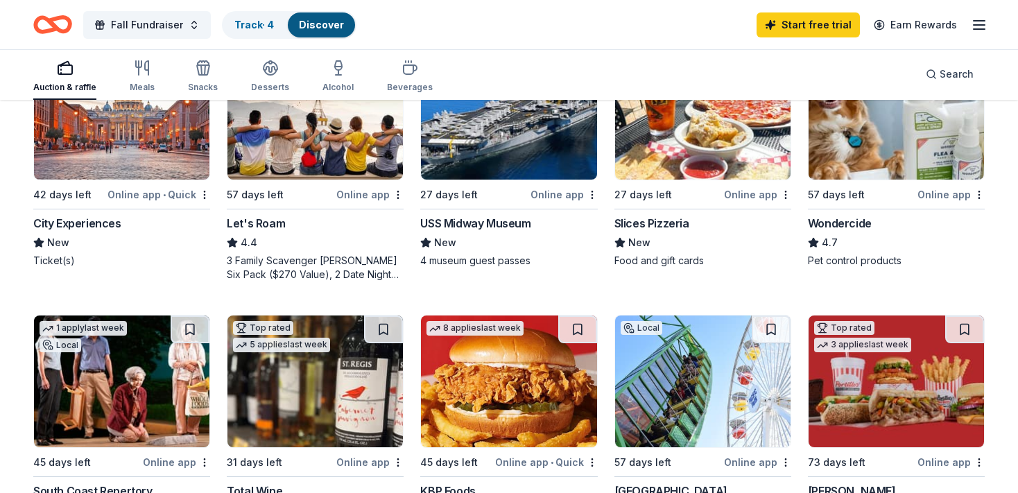
click at [512, 219] on div "USS Midway Museum" at bounding box center [475, 223] width 110 height 17
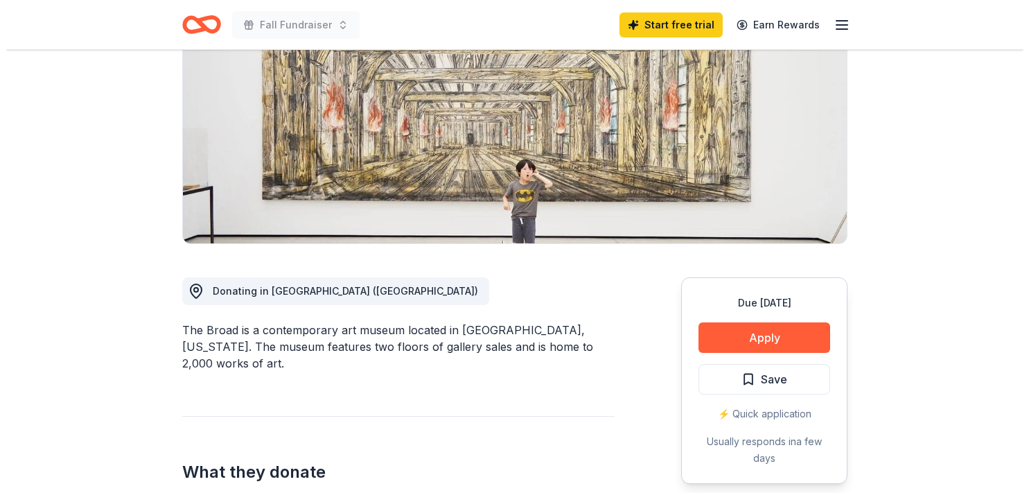
scroll to position [177, 0]
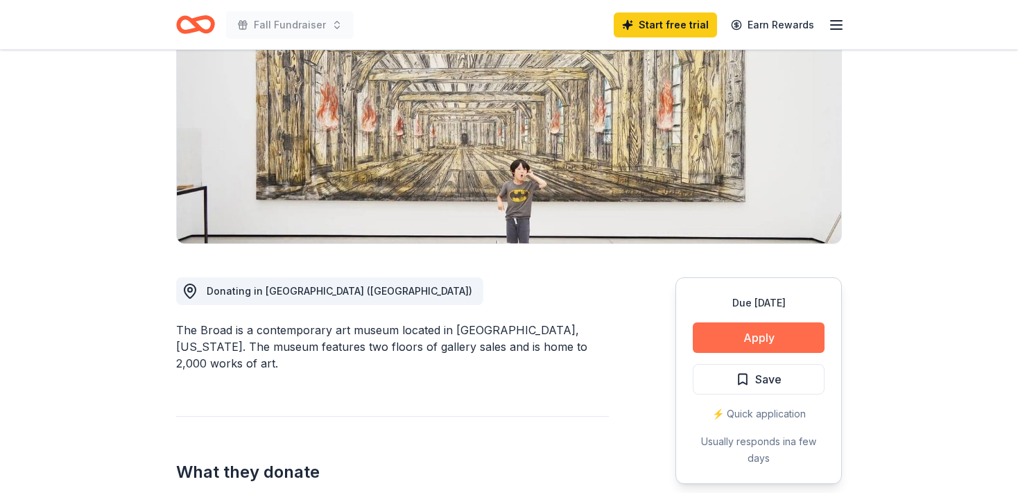
click at [708, 338] on button "Apply" at bounding box center [758, 337] width 132 height 30
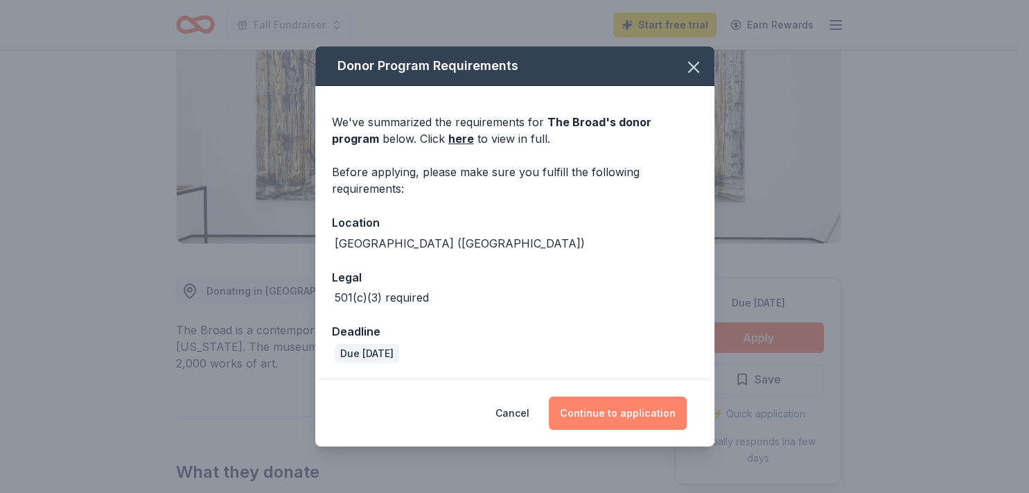
click at [628, 420] on button "Continue to application" at bounding box center [618, 412] width 138 height 33
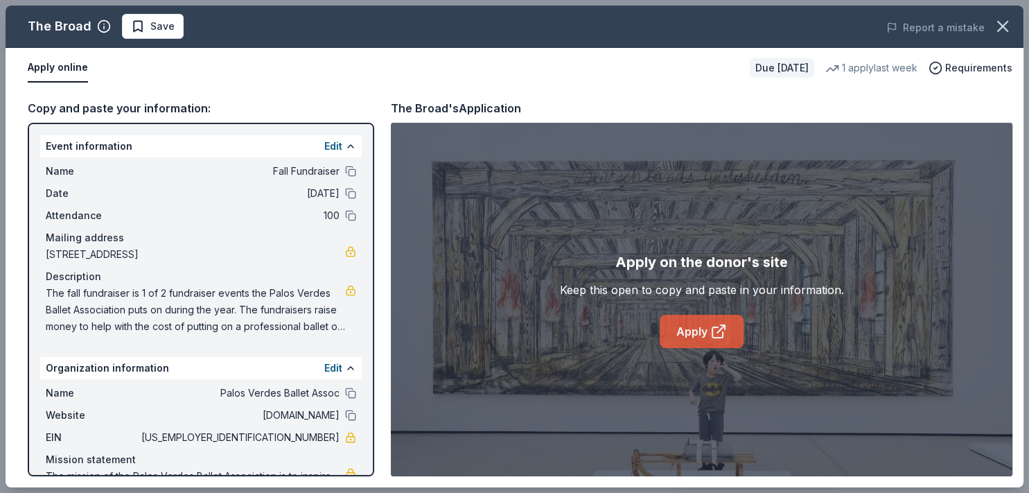
click at [722, 326] on icon at bounding box center [723, 327] width 4 height 4
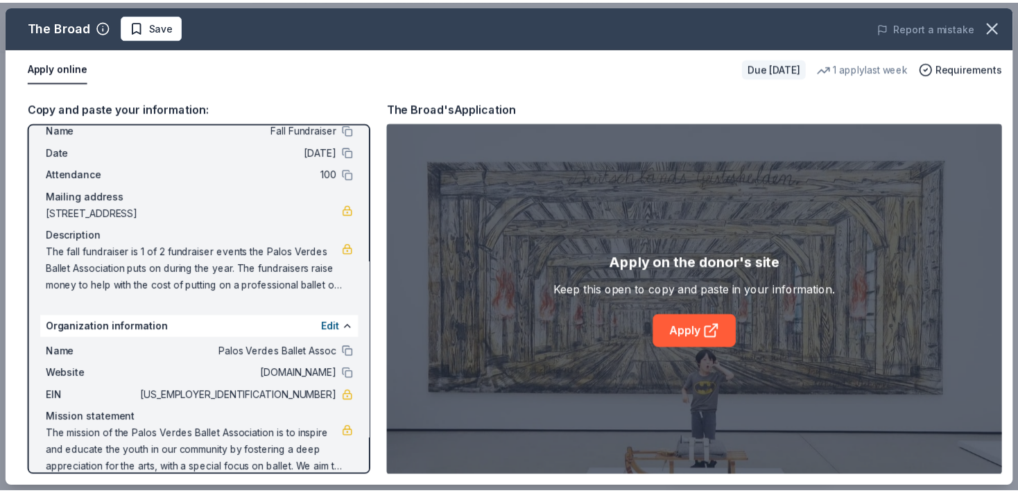
scroll to position [58, 0]
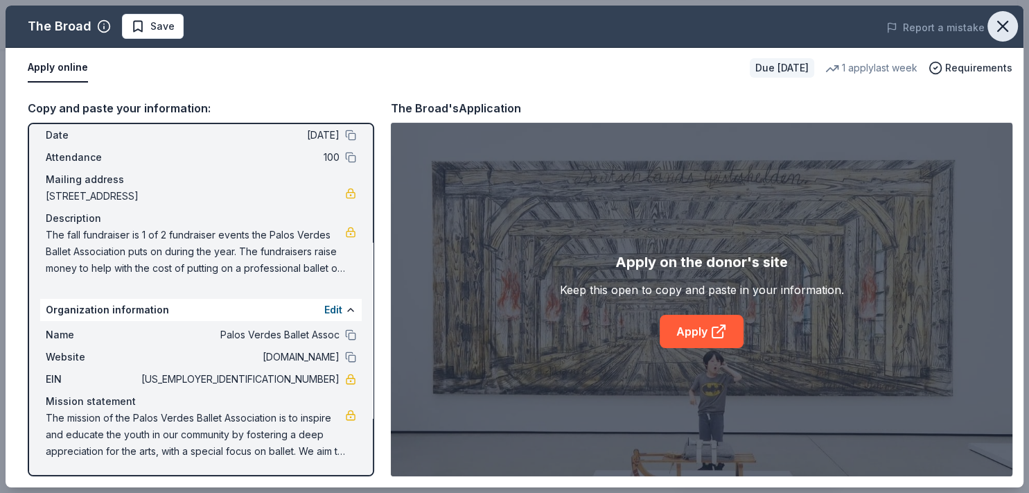
click at [998, 33] on icon "button" at bounding box center [1002, 26] width 19 height 19
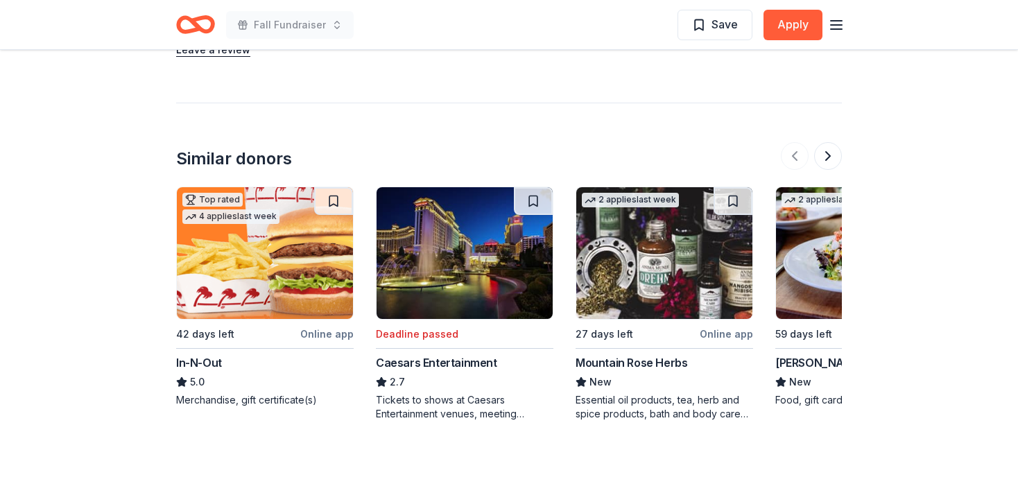
scroll to position [1497, 0]
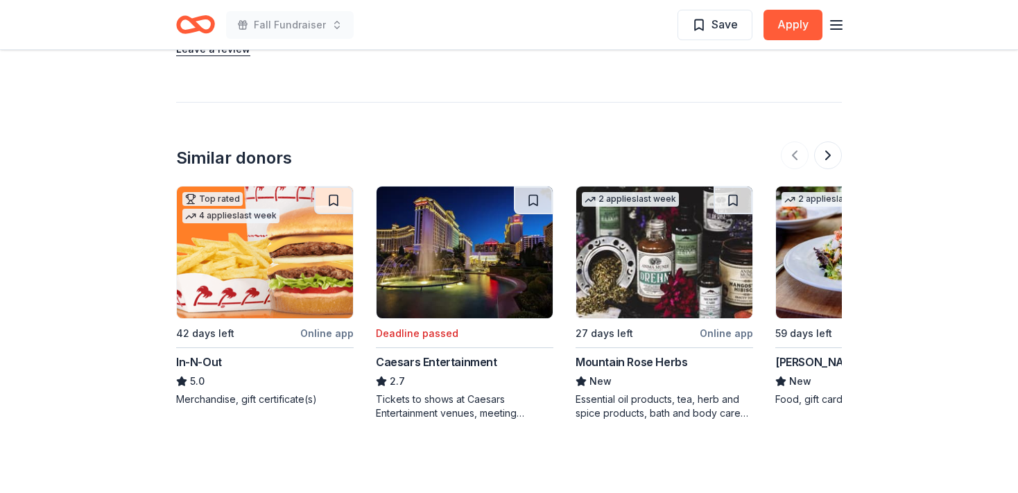
click at [209, 354] on div "In-N-Out" at bounding box center [199, 362] width 46 height 17
click at [823, 142] on button at bounding box center [828, 155] width 28 height 28
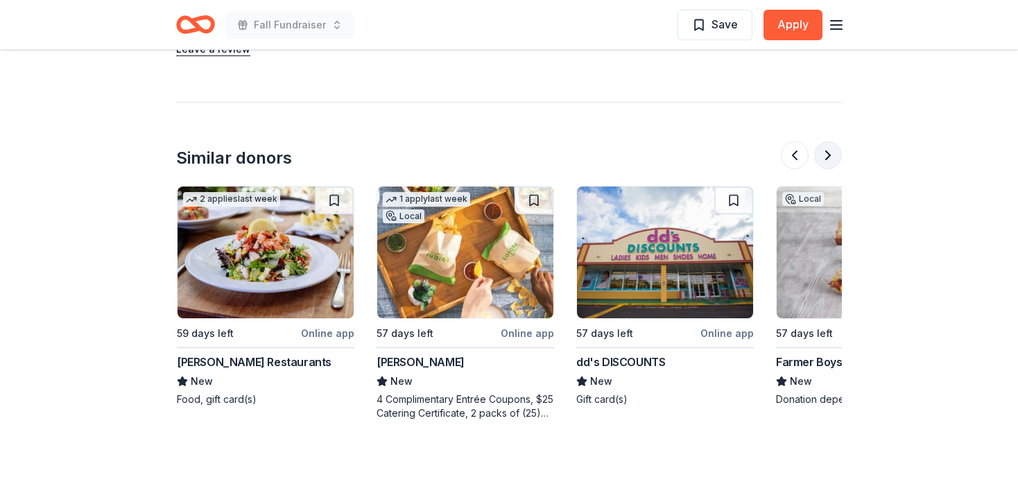
scroll to position [0, 599]
click at [823, 142] on button at bounding box center [828, 155] width 28 height 28
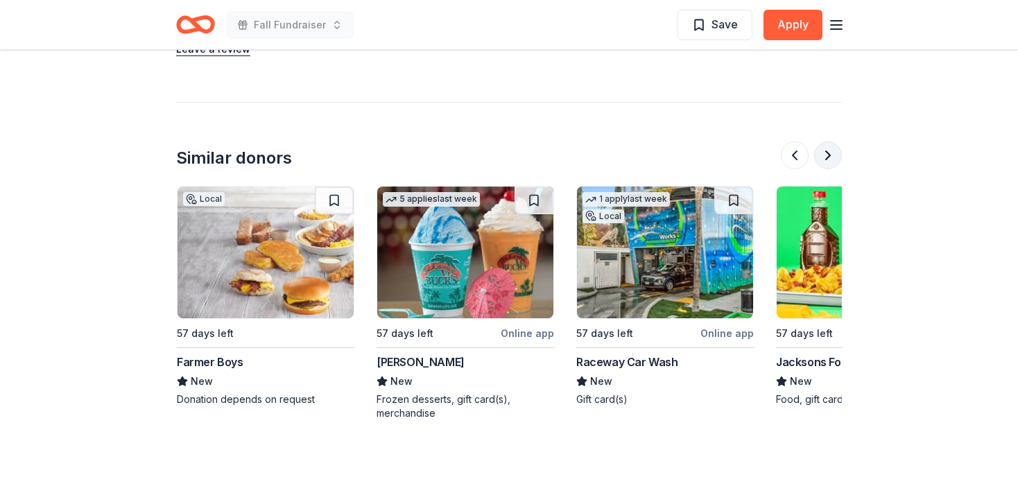
scroll to position [0, 1198]
click at [823, 142] on button at bounding box center [828, 155] width 28 height 28
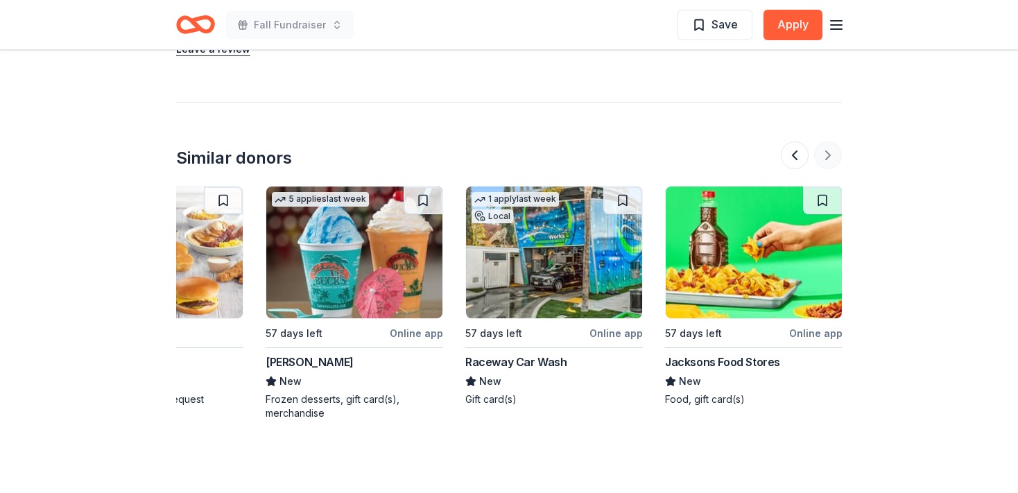
scroll to position [0, 1309]
click at [823, 142] on div at bounding box center [811, 155] width 61 height 28
click at [792, 141] on button at bounding box center [795, 155] width 28 height 28
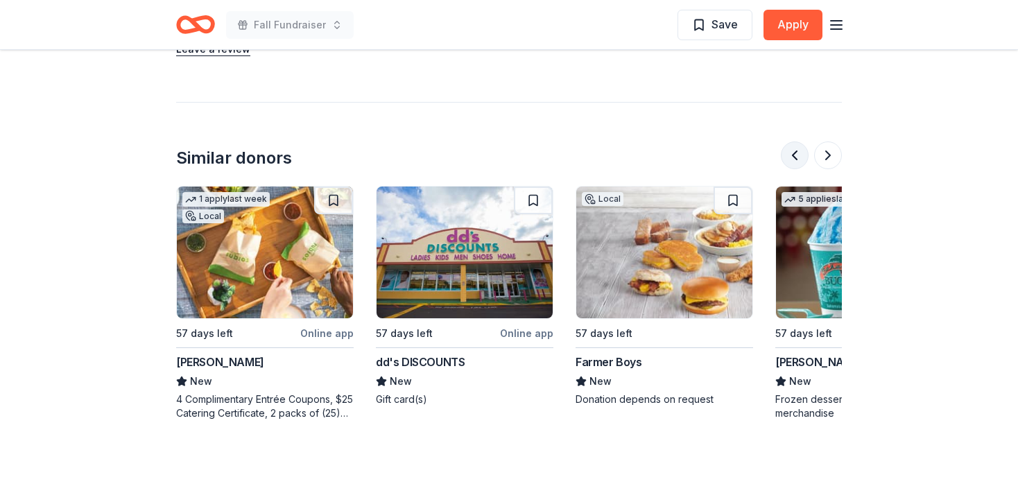
scroll to position [0, 799]
click at [197, 354] on div "[PERSON_NAME]" at bounding box center [220, 362] width 88 height 17
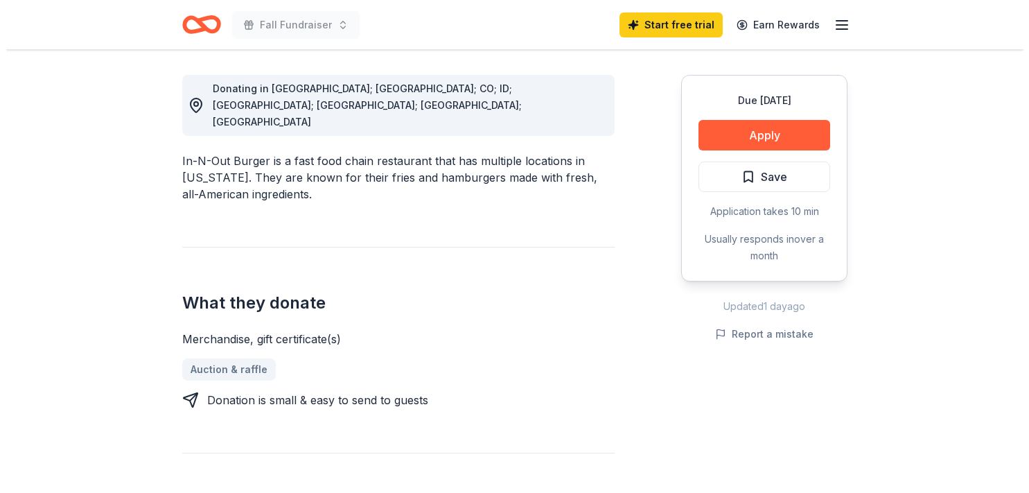
scroll to position [383, 0]
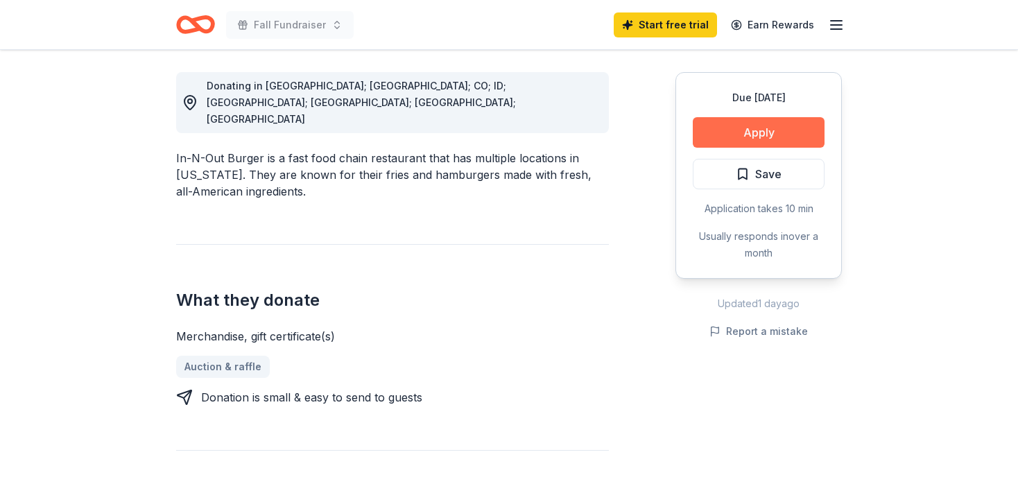
click at [764, 134] on button "Apply" at bounding box center [758, 132] width 132 height 30
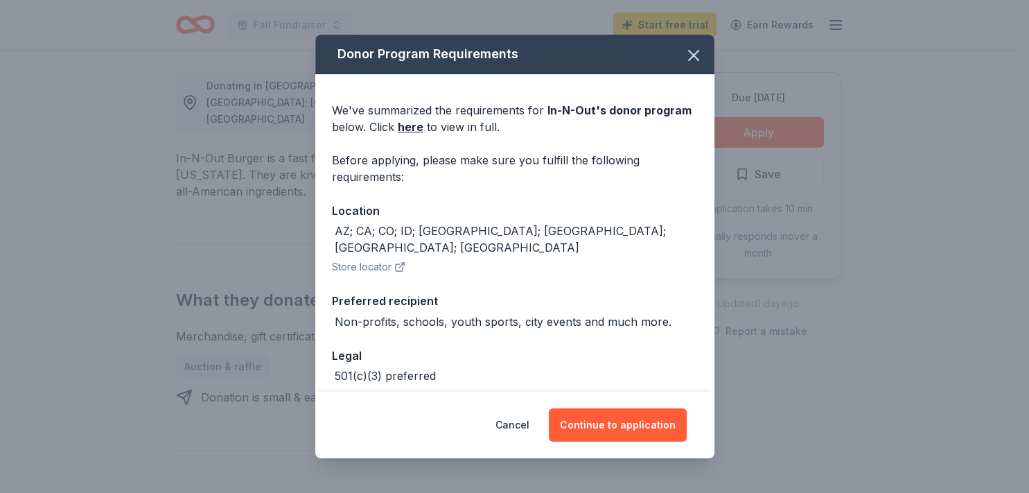
scroll to position [49, 0]
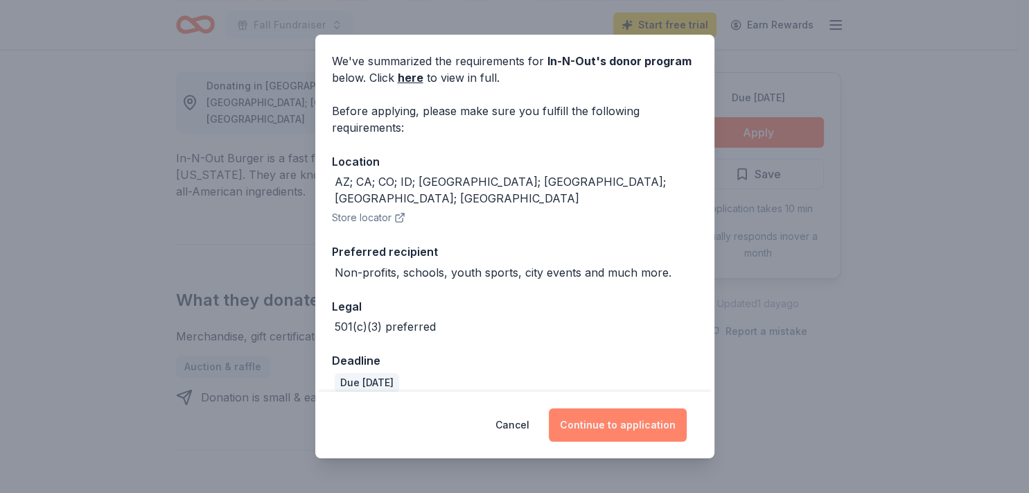
click at [603, 422] on button "Continue to application" at bounding box center [618, 424] width 138 height 33
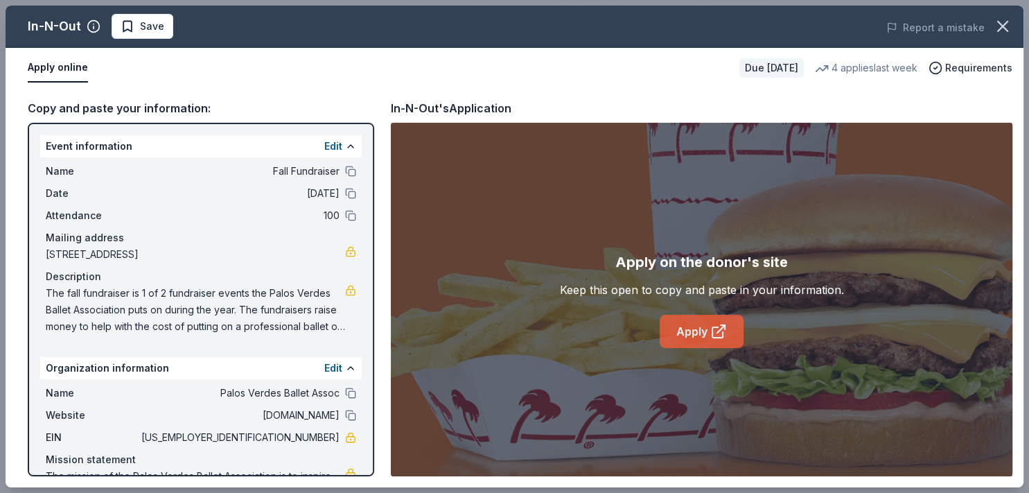
click at [717, 324] on icon at bounding box center [718, 331] width 17 height 17
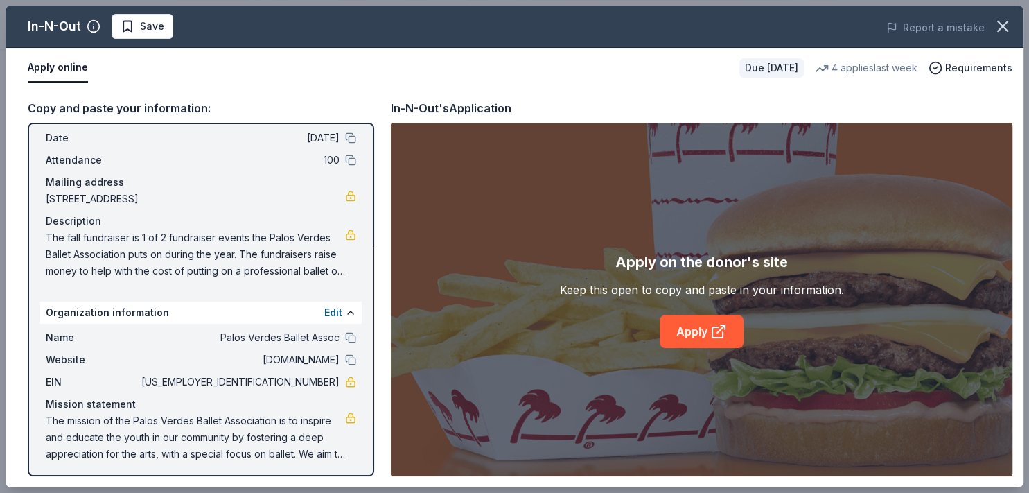
scroll to position [58, 0]
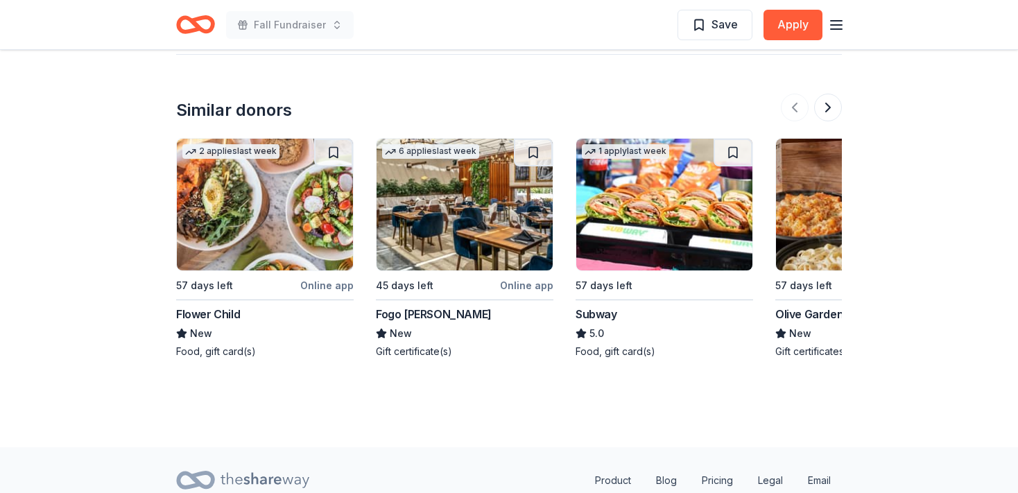
scroll to position [1555, 0]
click at [424, 241] on img at bounding box center [464, 205] width 176 height 132
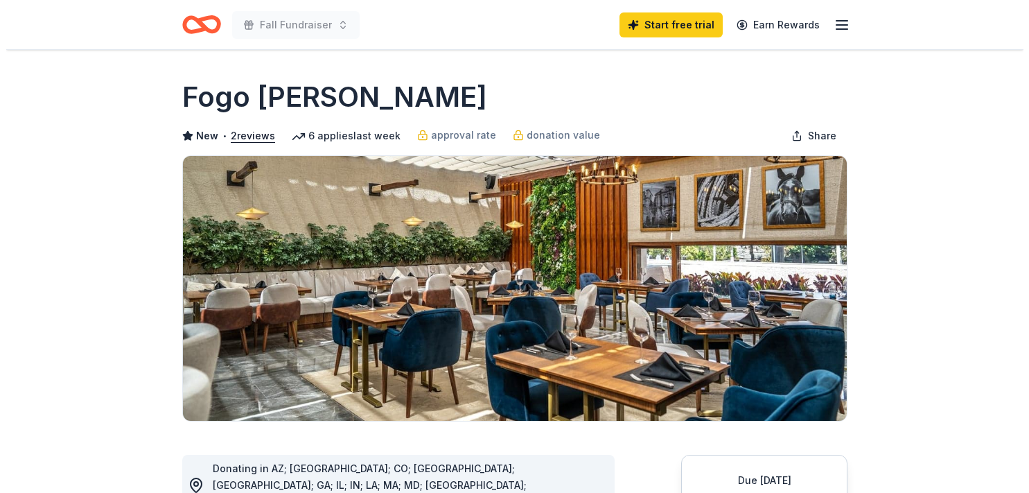
scroll to position [152, 0]
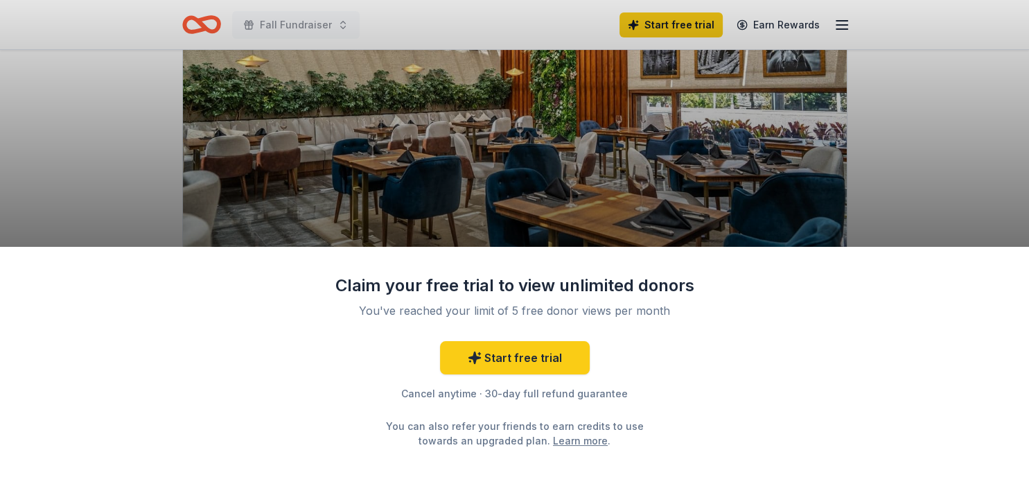
click at [872, 202] on div "Claim your free trial to view unlimited donors You've reached your limit of 5 f…" at bounding box center [514, 246] width 1029 height 493
click at [790, 169] on div "Claim your free trial to view unlimited donors You've reached your limit of 5 f…" at bounding box center [514, 246] width 1029 height 493
drag, startPoint x: 790, startPoint y: 169, endPoint x: 672, endPoint y: 59, distance: 161.3
click at [672, 59] on div "Claim your free trial to view unlimited donors You've reached your limit of 5 f…" at bounding box center [514, 246] width 1029 height 493
